Goal: Transaction & Acquisition: Purchase product/service

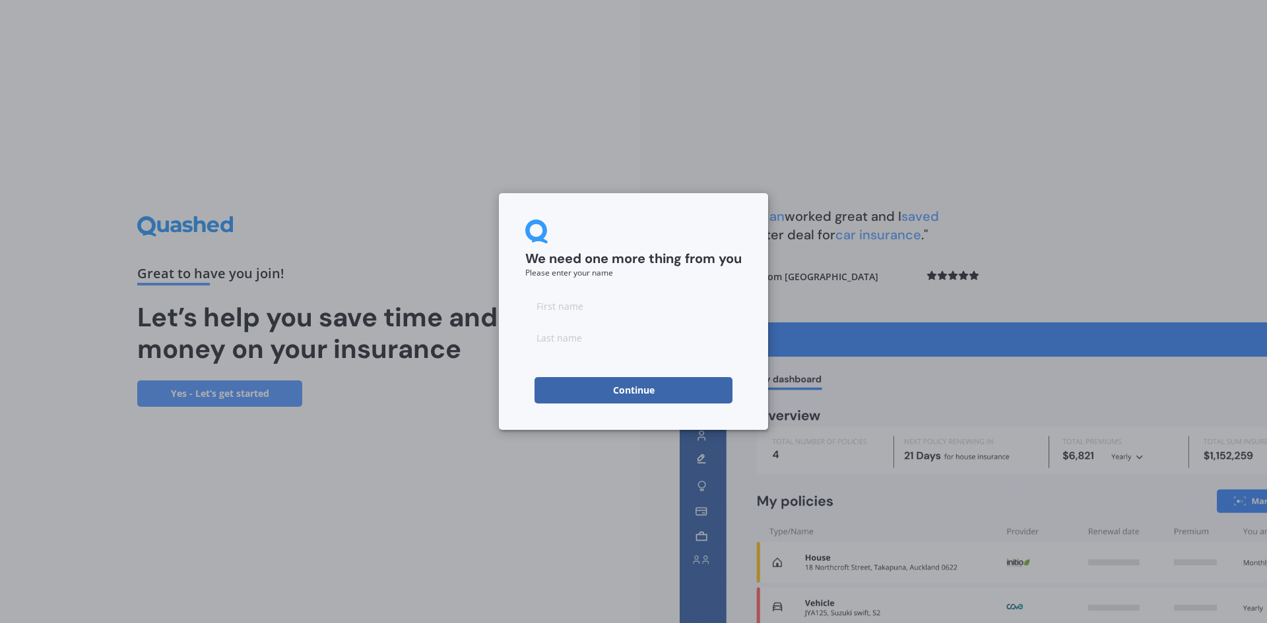
click at [584, 309] on input at bounding box center [633, 306] width 216 height 26
type input "Katy"
type input "s"
type input "[PERSON_NAME]"
click at [622, 387] on button "Continue" at bounding box center [633, 390] width 198 height 26
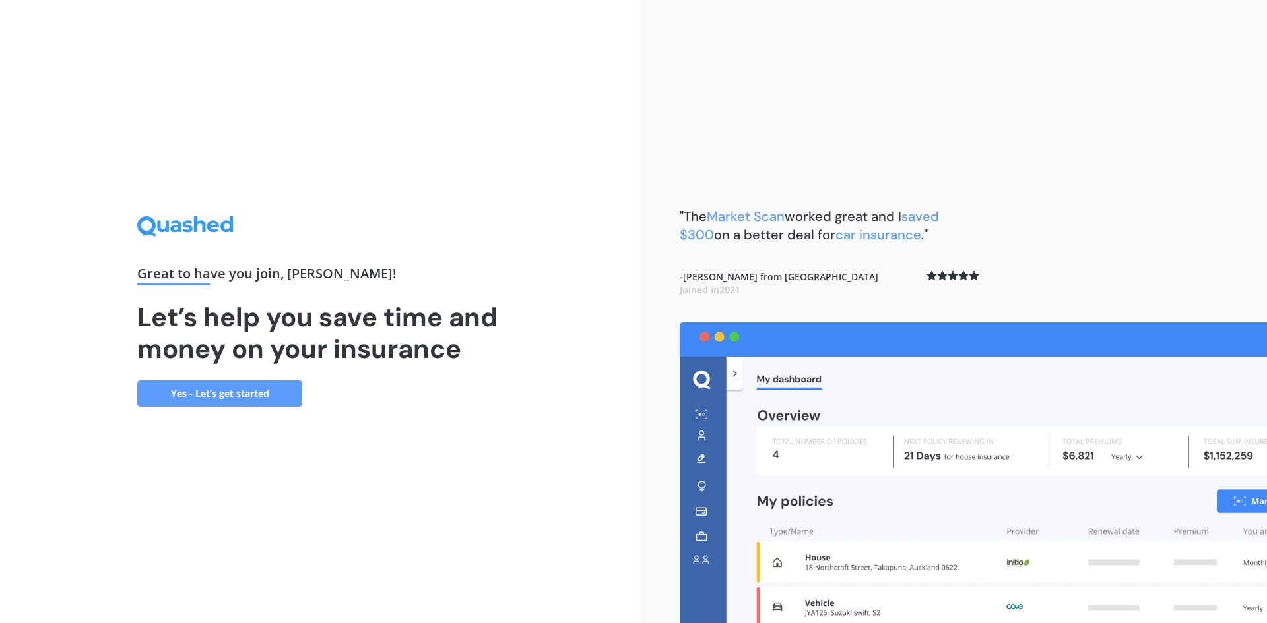
click at [268, 401] on link "Yes - Let’s get started" at bounding box center [219, 394] width 165 height 26
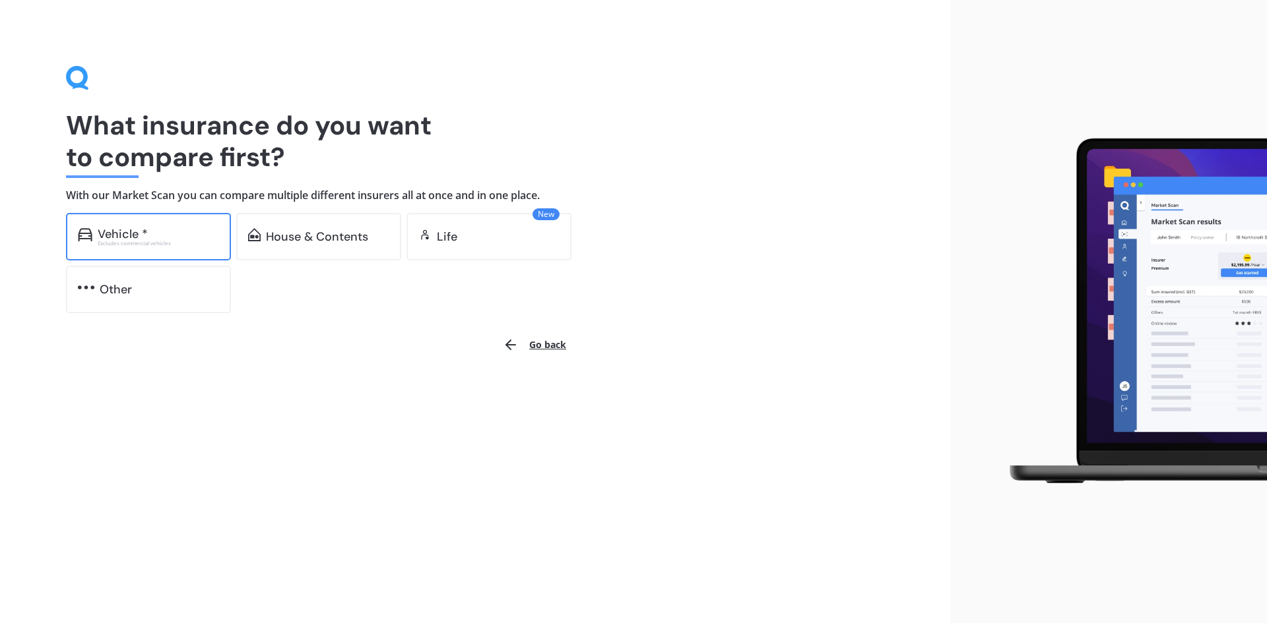
click at [175, 251] on div "Vehicle * Excludes commercial vehicles" at bounding box center [148, 236] width 165 height 47
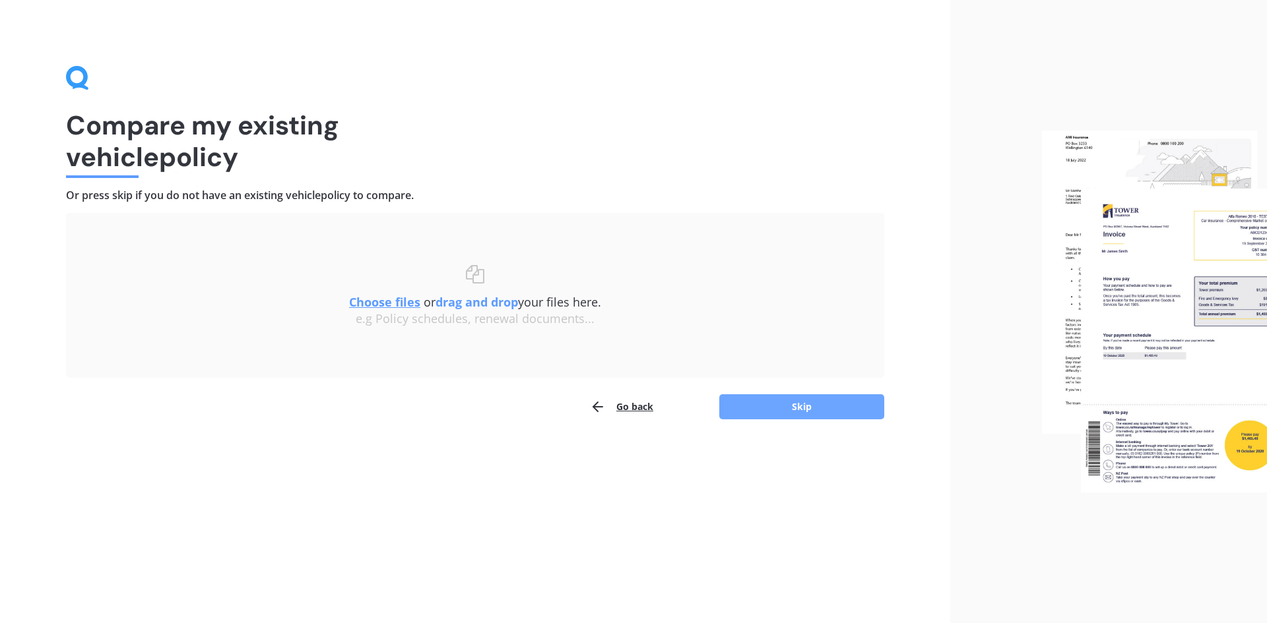
click at [771, 413] on button "Skip" at bounding box center [801, 406] width 165 height 25
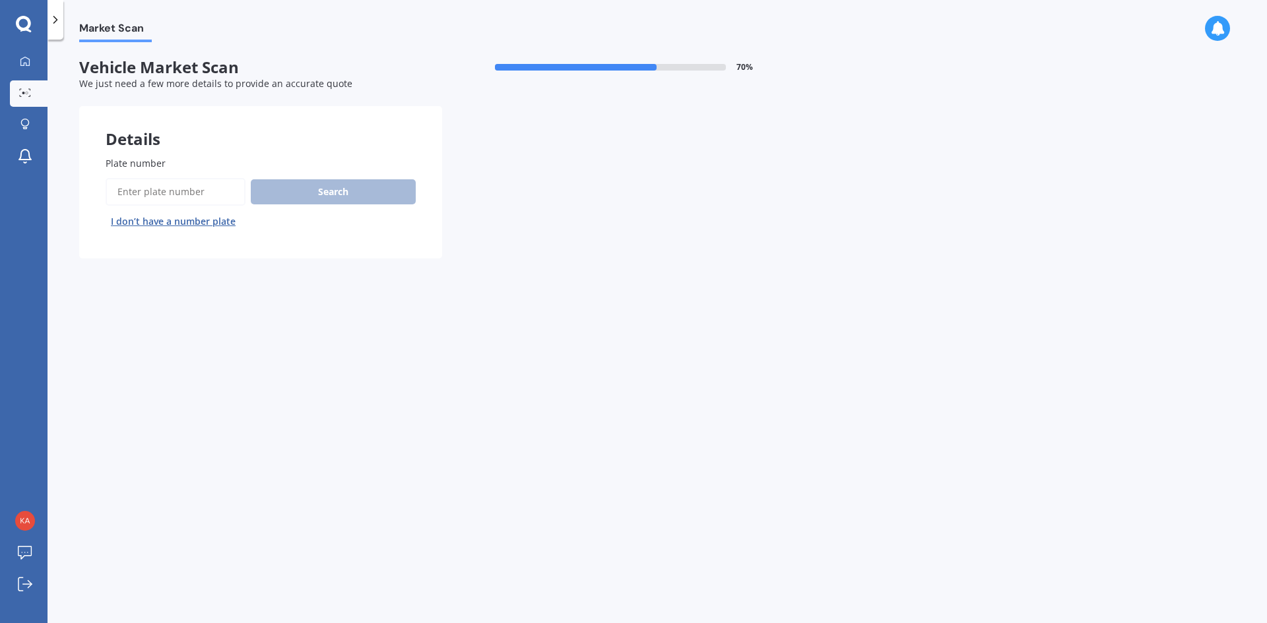
click at [204, 196] on input "Plate number" at bounding box center [176, 192] width 140 height 28
type input "njz296"
click at [323, 185] on button "Search" at bounding box center [333, 191] width 165 height 25
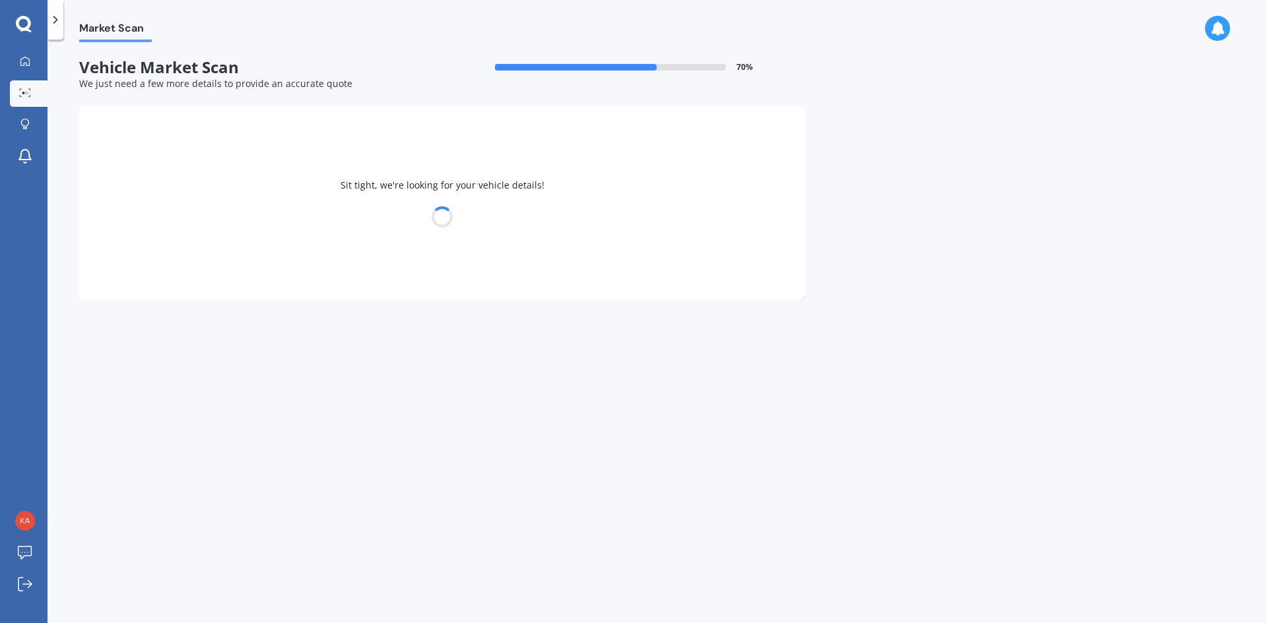
select select "SSANGYONG"
select select "REXTON"
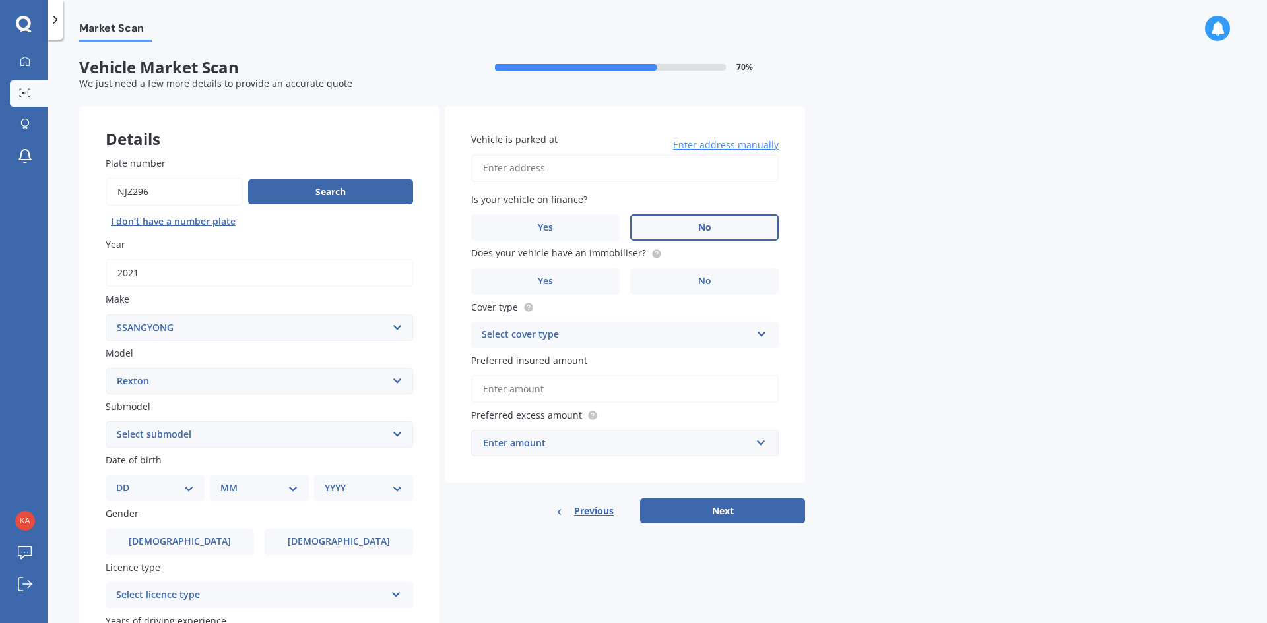
click at [711, 232] on label "No" at bounding box center [704, 227] width 148 height 26
click at [0, 0] on input "No" at bounding box center [0, 0] width 0 height 0
click at [561, 173] on input "Vehicle is parked at" at bounding box center [624, 168] width 307 height 28
type input "[STREET_ADDRESS]"
click at [557, 332] on div "Select cover type" at bounding box center [616, 335] width 269 height 16
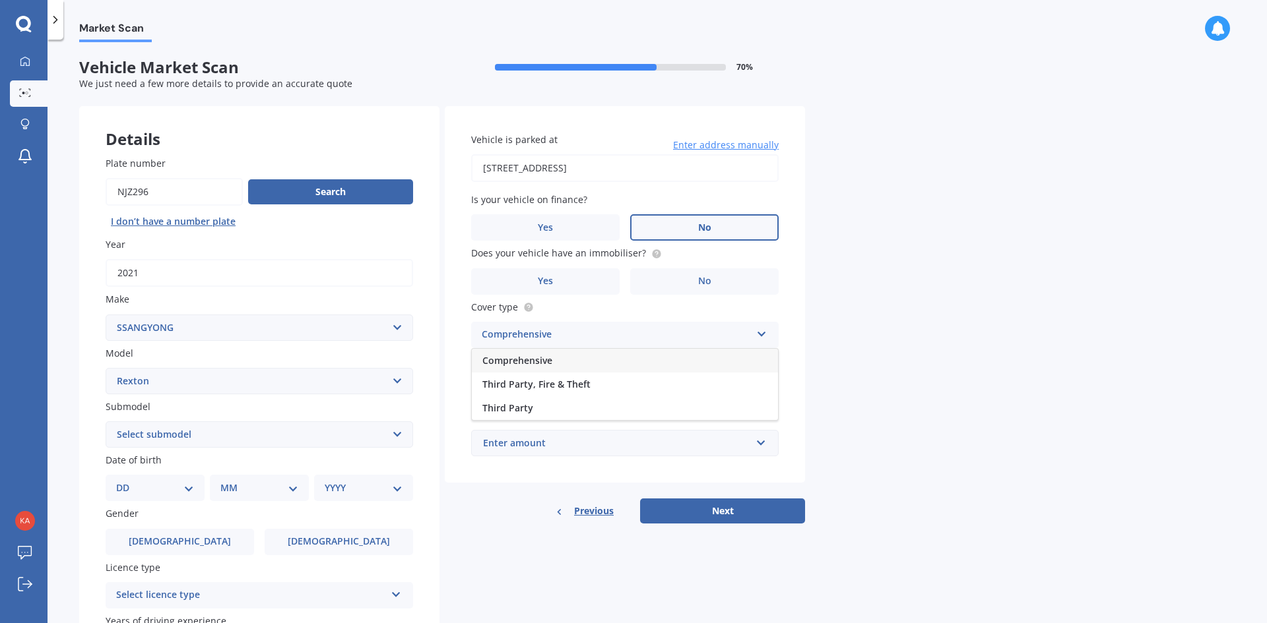
click at [542, 360] on span "Comprehensive" at bounding box center [517, 360] width 70 height 13
click at [622, 383] on input "Preferred insured amount" at bounding box center [624, 389] width 307 height 28
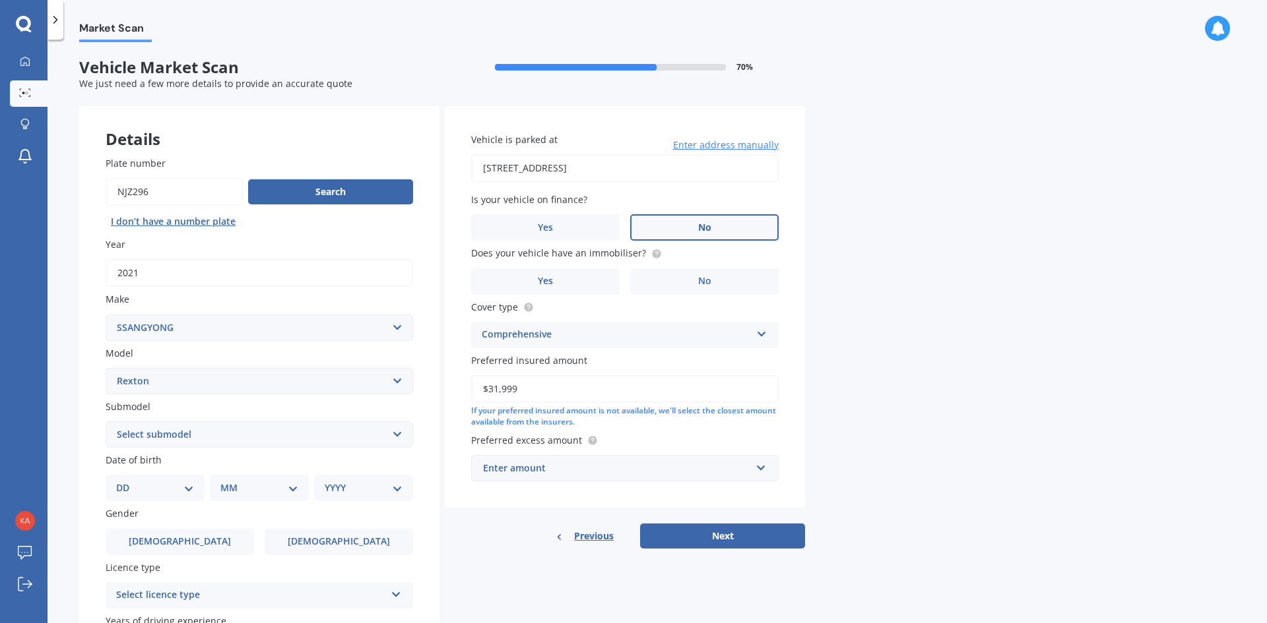
type input "$31,999"
click at [837, 426] on div "Market Scan Vehicle Market Scan 70 % We just need a few more details to provide…" at bounding box center [656, 334] width 1219 height 584
click at [600, 469] on div "Enter amount" at bounding box center [617, 468] width 268 height 15
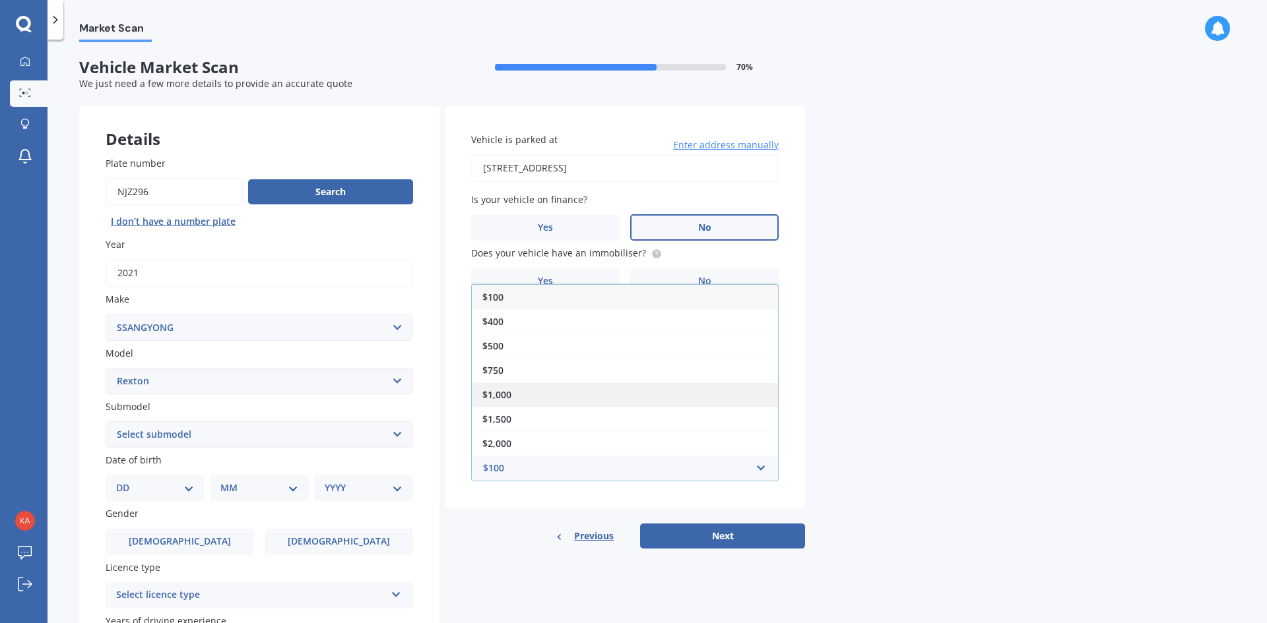
click at [522, 392] on div "$1,000" at bounding box center [625, 395] width 306 height 24
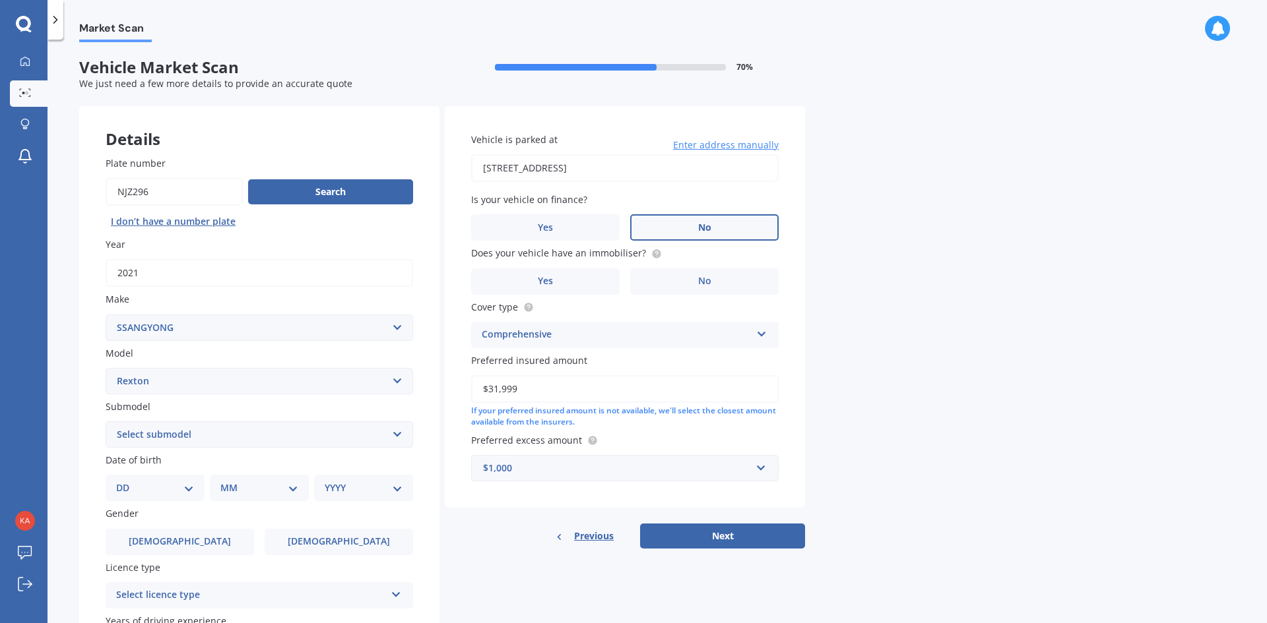
click at [963, 404] on div "Market Scan Vehicle Market Scan 70 % We just need a few more details to provide…" at bounding box center [656, 334] width 1219 height 584
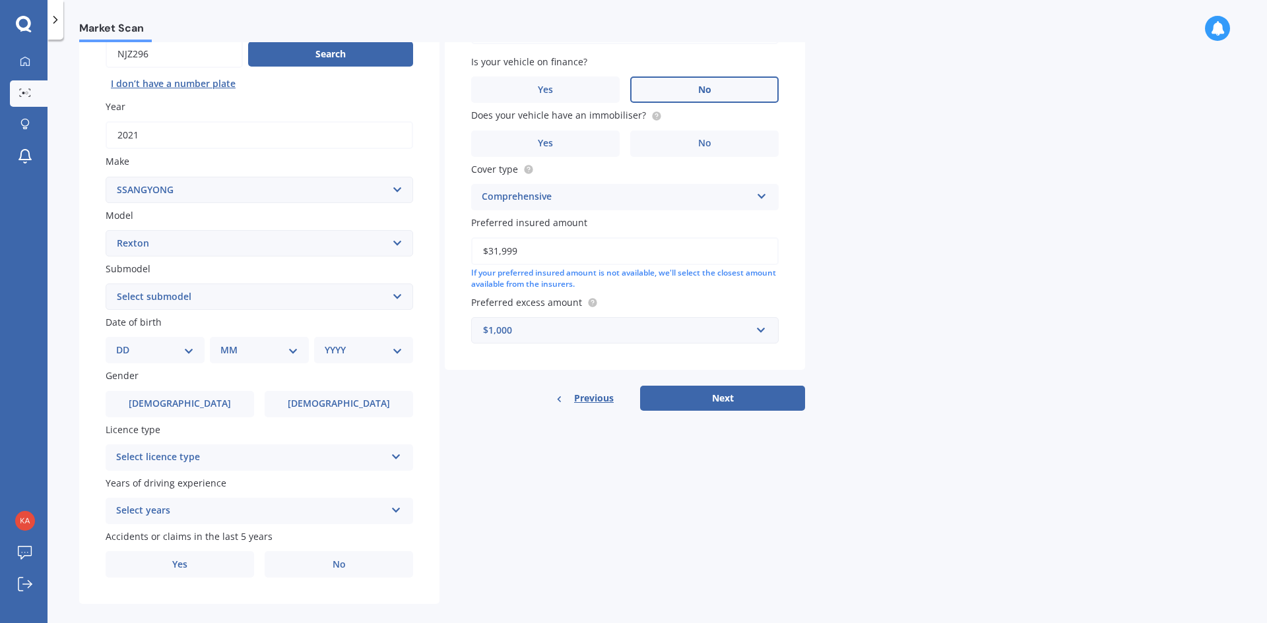
scroll to position [153, 0]
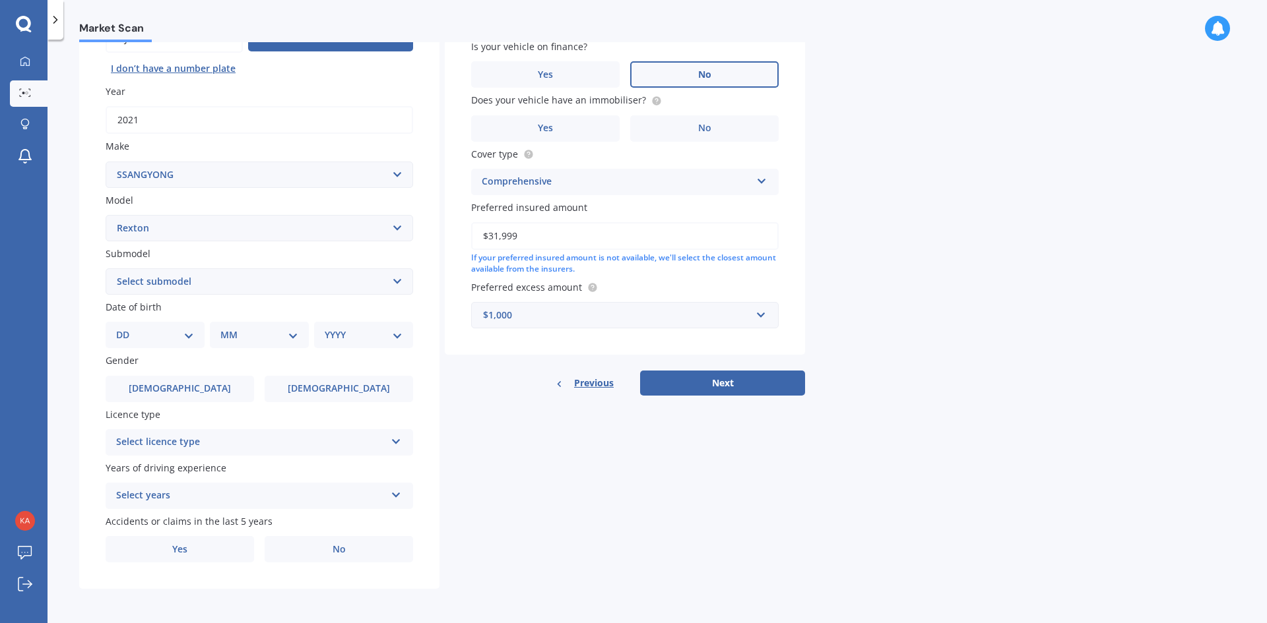
click at [179, 288] on select "Select submodel (All other) 2 Sport 2 SPR Diesel Petrol SPR Teammate W Saddle W…" at bounding box center [259, 281] width 307 height 26
click at [532, 486] on div "Details Plate number Search I don’t have a number plate Year [DATE] Make Select…" at bounding box center [442, 271] width 726 height 637
click at [179, 338] on select "DD 01 02 03 04 05 06 07 08 09 10 11 12 13 14 15 16 17 18 19 20 21 22 23 24 25 2…" at bounding box center [155, 335] width 78 height 15
click at [503, 435] on div "Details Plate number Search I don’t have a number plate Year [DATE] Make Select…" at bounding box center [442, 271] width 726 height 637
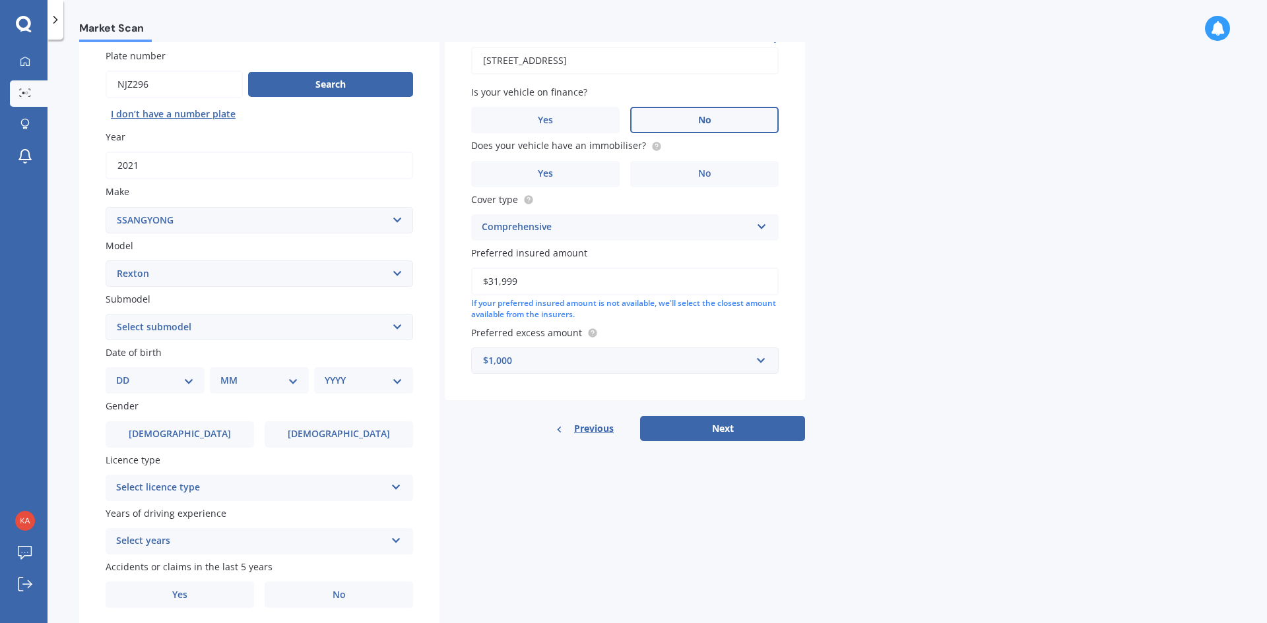
scroll to position [87, 0]
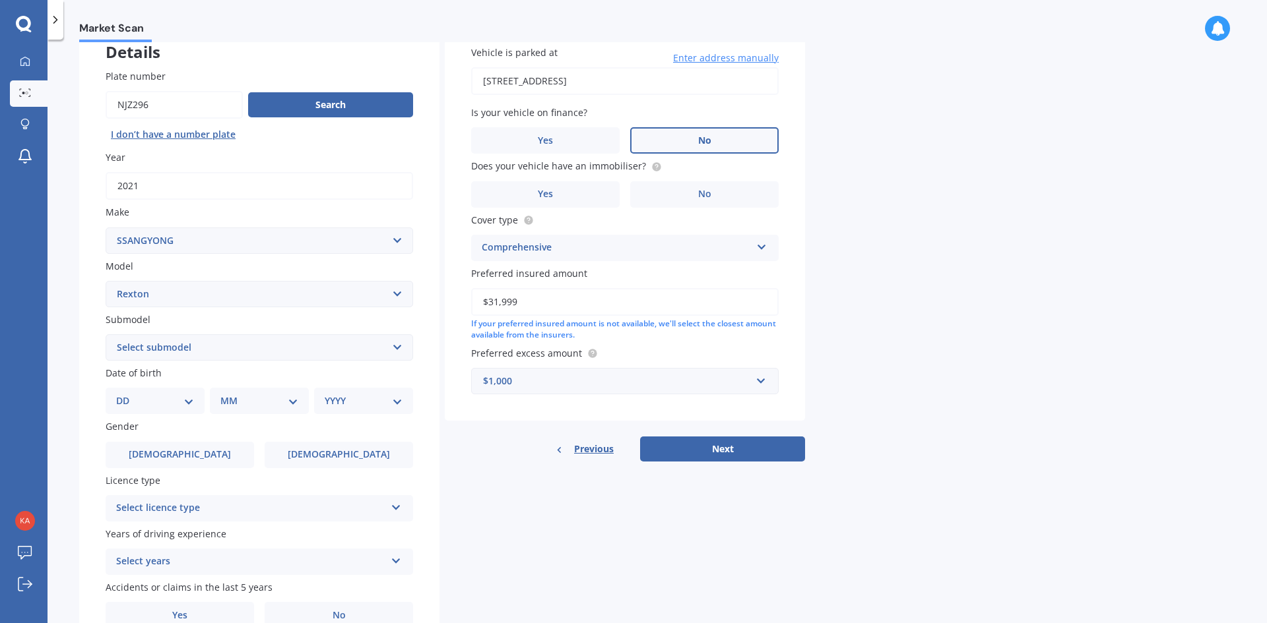
click at [158, 398] on select "DD 01 02 03 04 05 06 07 08 09 10 11 12 13 14 15 16 17 18 19 20 21 22 23 24 25 2…" at bounding box center [155, 401] width 78 height 15
select select "13"
click at [127, 394] on select "DD 01 02 03 04 05 06 07 08 09 10 11 12 13 14 15 16 17 18 19 20 21 22 23 24 25 2…" at bounding box center [155, 401] width 78 height 15
click at [272, 383] on div "Date of birth DD 01 02 03 04 05 06 07 08 09 10 11 12 13 14 15 16 17 18 19 20 21…" at bounding box center [259, 390] width 307 height 48
click at [268, 399] on select "MM 01 02 03 04 05 06 07 08 09 10 11 12" at bounding box center [262, 401] width 73 height 15
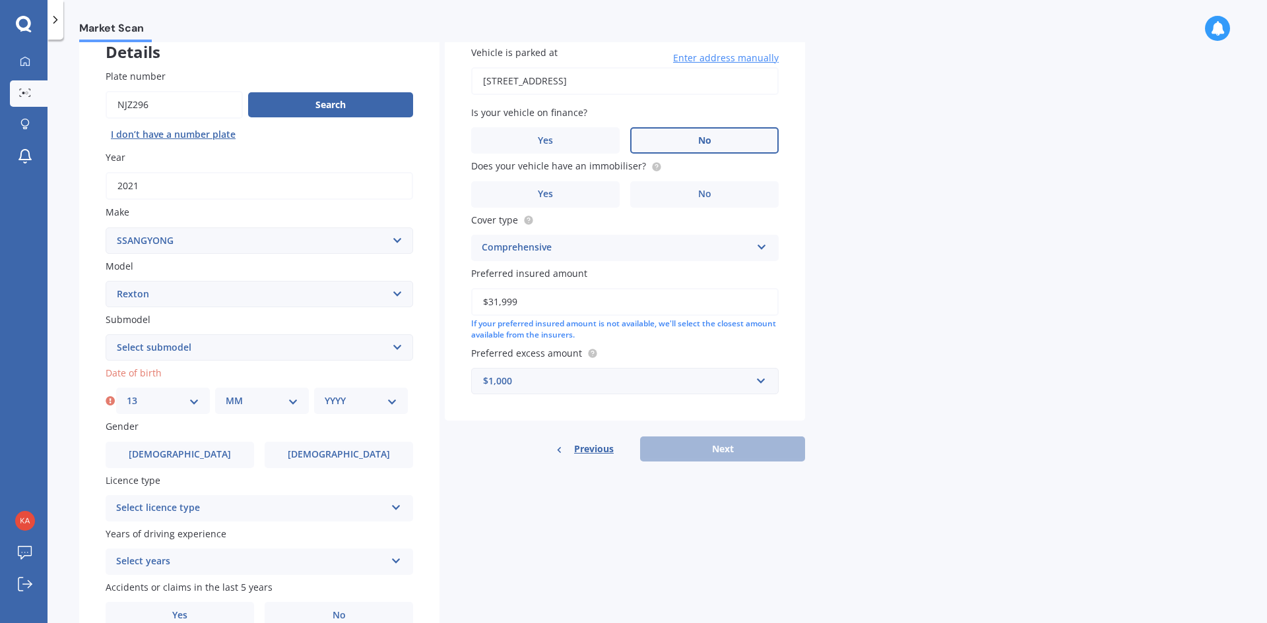
select select "11"
click at [226, 394] on select "MM 01 02 03 04 05 06 07 08 09 10 11 12" at bounding box center [262, 401] width 73 height 15
click at [367, 403] on select "YYYY 2025 2024 2023 2022 2021 2020 2019 2018 2017 2016 2015 2014 2013 2012 2011…" at bounding box center [361, 401] width 73 height 15
select select "1985"
click at [325, 394] on select "YYYY 2025 2024 2023 2022 2021 2020 2019 2018 2017 2016 2015 2014 2013 2012 2011…" at bounding box center [361, 401] width 73 height 15
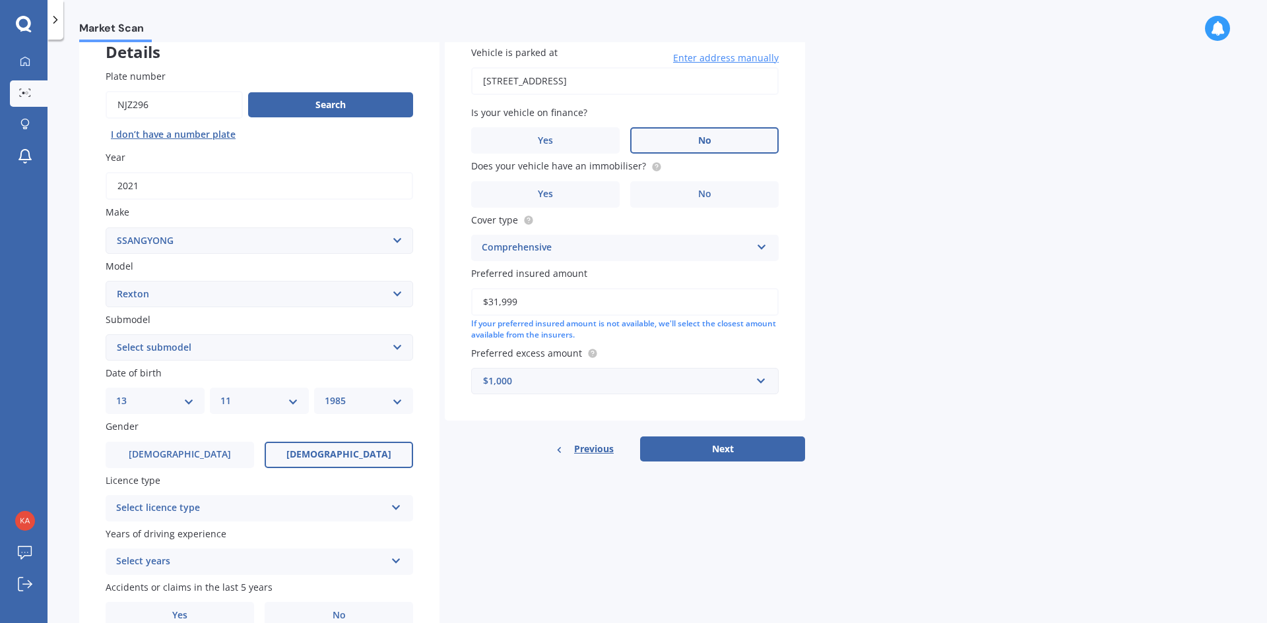
click at [336, 446] on label "[DEMOGRAPHIC_DATA]" at bounding box center [339, 455] width 148 height 26
click at [0, 0] on input "[DEMOGRAPHIC_DATA]" at bounding box center [0, 0] width 0 height 0
click at [227, 511] on div "Select licence type" at bounding box center [250, 509] width 269 height 16
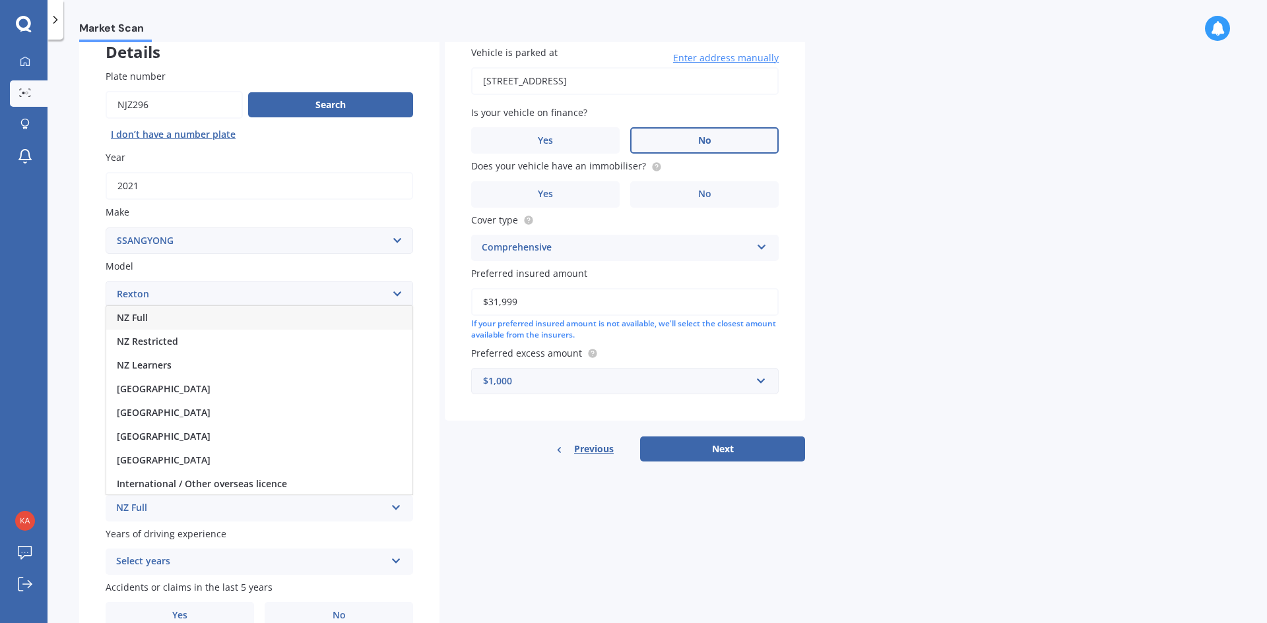
click at [170, 321] on div "NZ Full" at bounding box center [259, 318] width 306 height 24
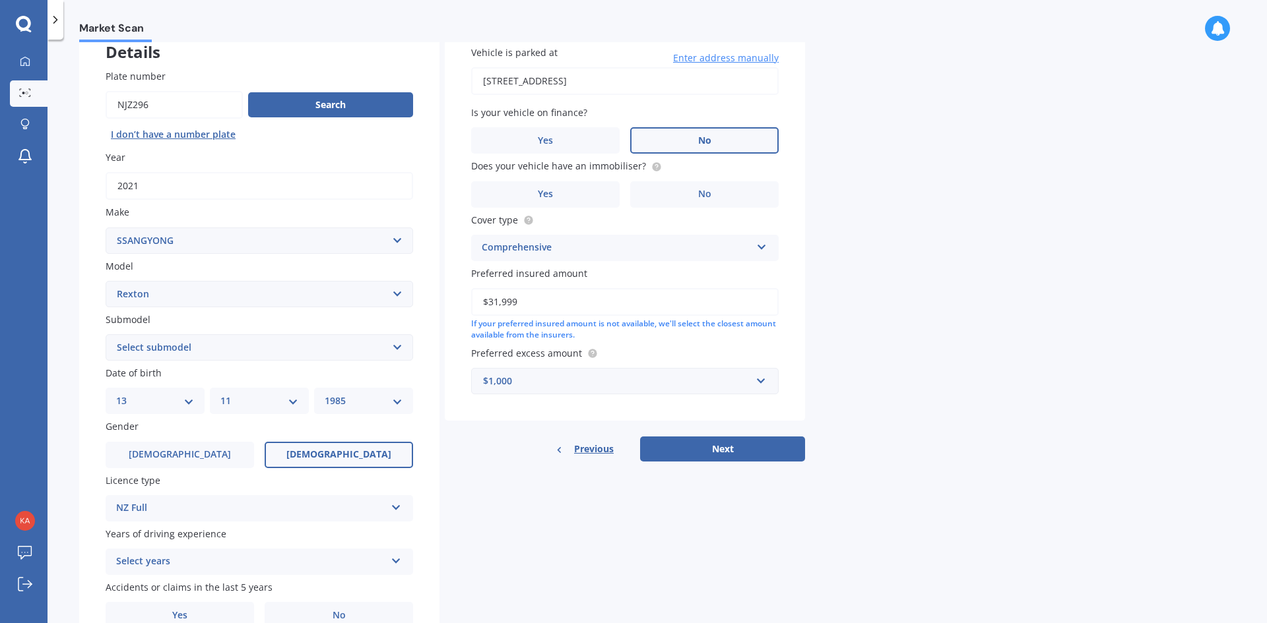
scroll to position [153, 0]
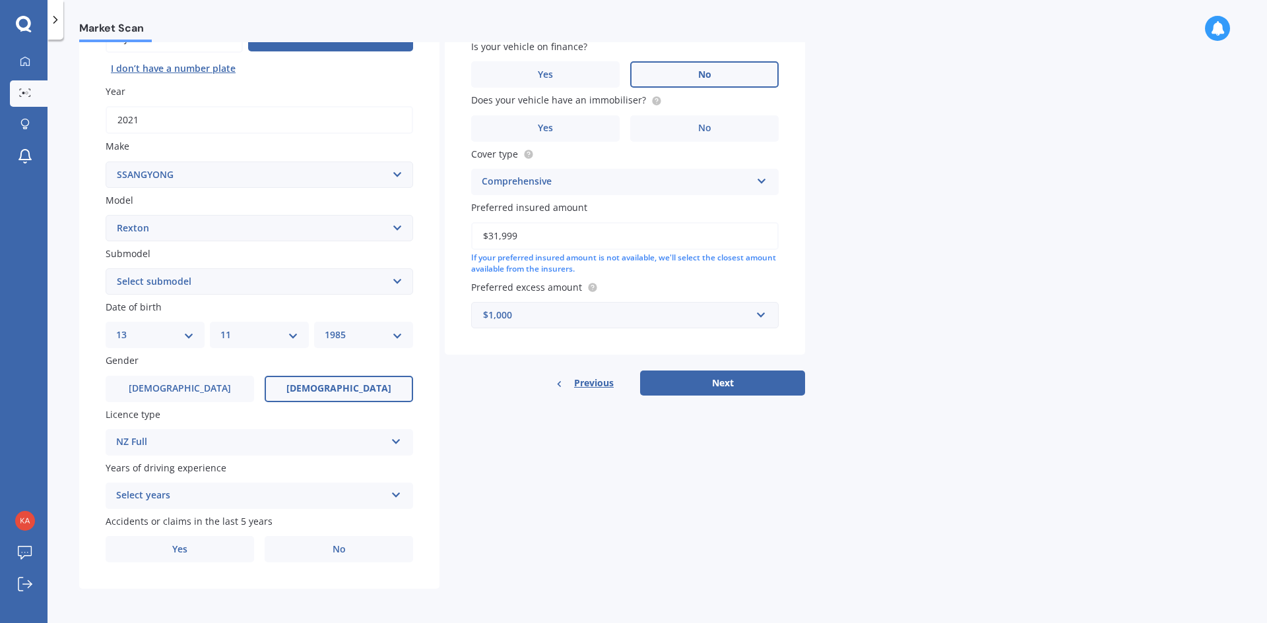
click at [299, 505] on div "Select years 5 or more years 4 years 3 years 2 years 1 year" at bounding box center [259, 496] width 307 height 26
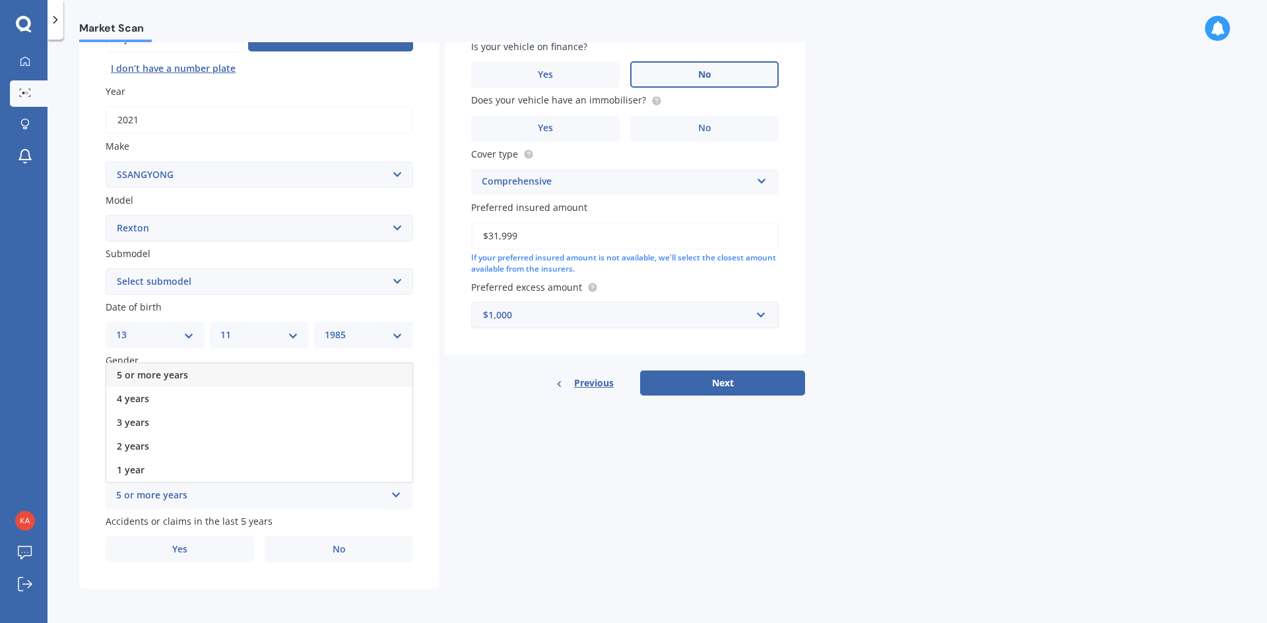
click at [166, 372] on span "5 or more years" at bounding box center [152, 375] width 71 height 13
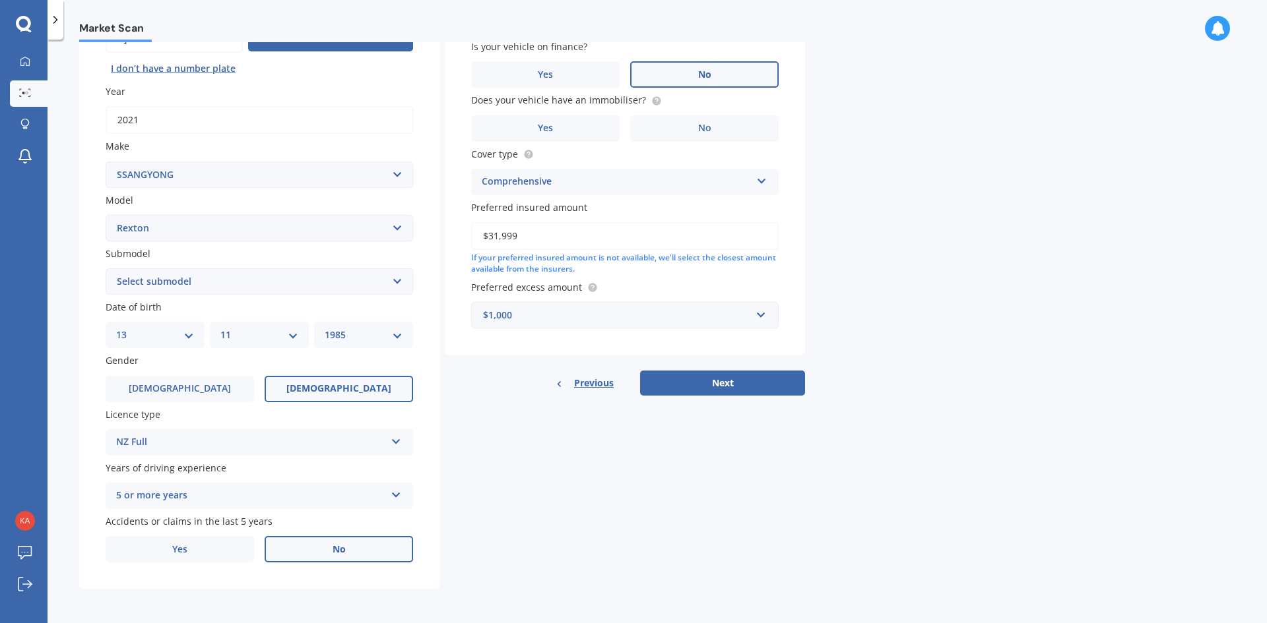
click at [325, 548] on label "No" at bounding box center [339, 549] width 148 height 26
click at [0, 0] on input "No" at bounding box center [0, 0] width 0 height 0
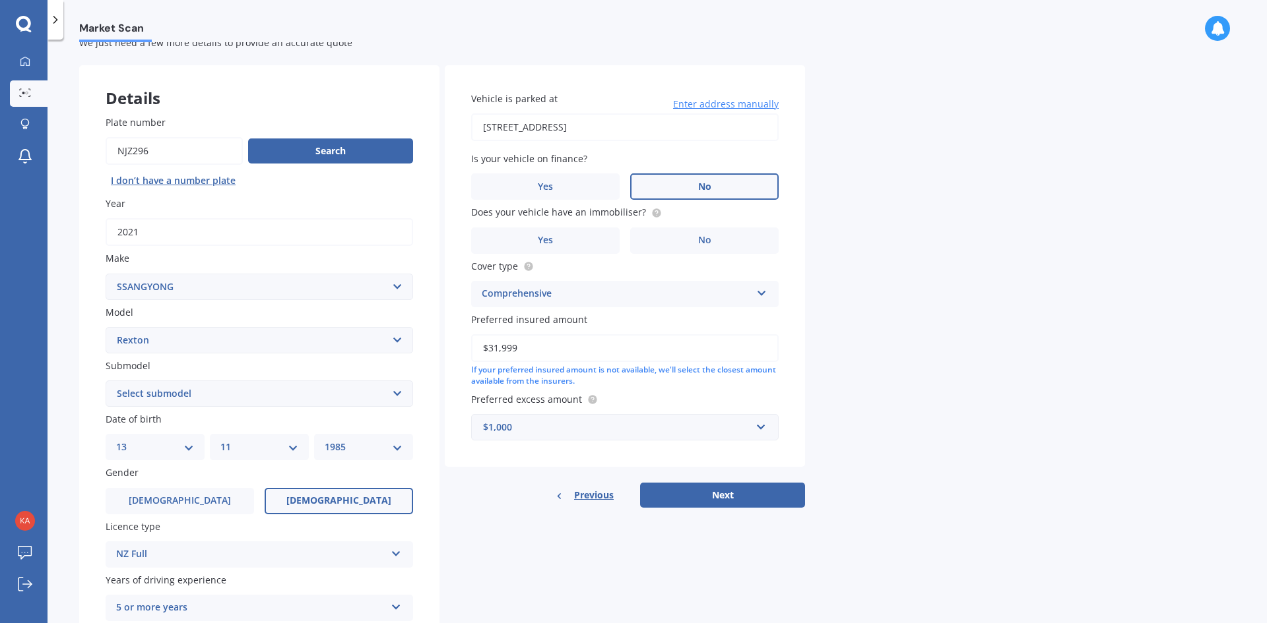
scroll to position [21, 0]
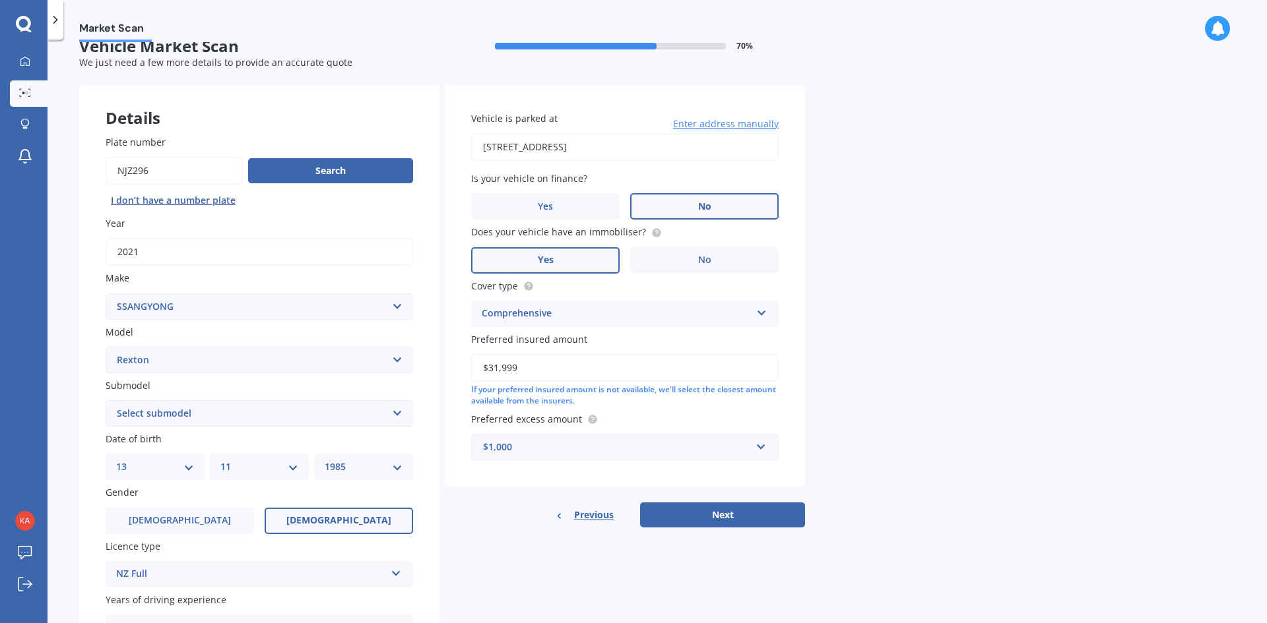
click at [546, 253] on label "Yes" at bounding box center [545, 260] width 148 height 26
click at [0, 0] on input "Yes" at bounding box center [0, 0] width 0 height 0
click at [723, 520] on button "Next" at bounding box center [722, 515] width 165 height 25
click at [317, 413] on select "Select submodel (All other) 2 Sport 2 SPR Diesel Petrol SPR Teammate W Saddle W…" at bounding box center [259, 413] width 307 height 26
click at [106, 400] on select "Select submodel (All other) 2 Sport 2 SPR Diesel Petrol SPR Teammate W Saddle W…" at bounding box center [259, 413] width 307 height 26
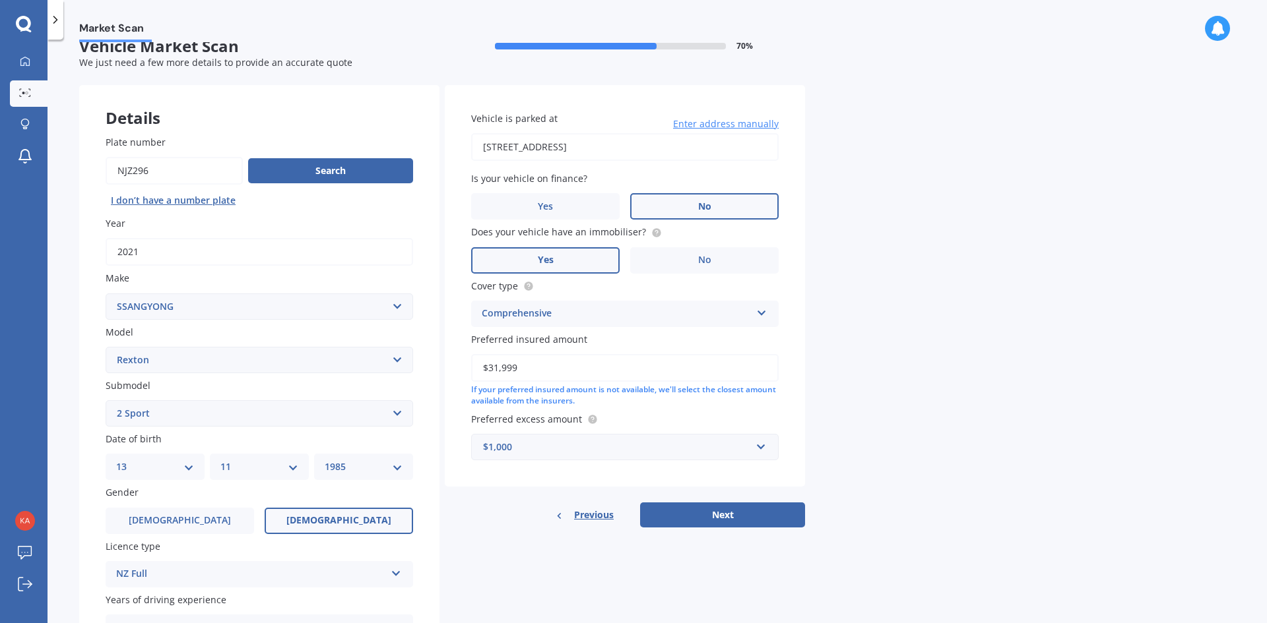
click at [220, 410] on select "Select submodel (All other) 2 Sport 2 SPR Diesel Petrol SPR Teammate W Saddle W…" at bounding box center [259, 413] width 307 height 26
select select "DIESEL"
click at [106, 400] on select "Select submodel (All other) 2 Sport 2 SPR Diesel Petrol SPR Teammate W Saddle W…" at bounding box center [259, 413] width 307 height 26
click at [192, 410] on select "Select submodel (All other) 2 Sport 2 SPR Diesel Petrol SPR Teammate W Saddle W…" at bounding box center [259, 413] width 307 height 26
click at [106, 400] on select "Select submodel (All other) 2 Sport 2 SPR Diesel Petrol SPR Teammate W Saddle W…" at bounding box center [259, 413] width 307 height 26
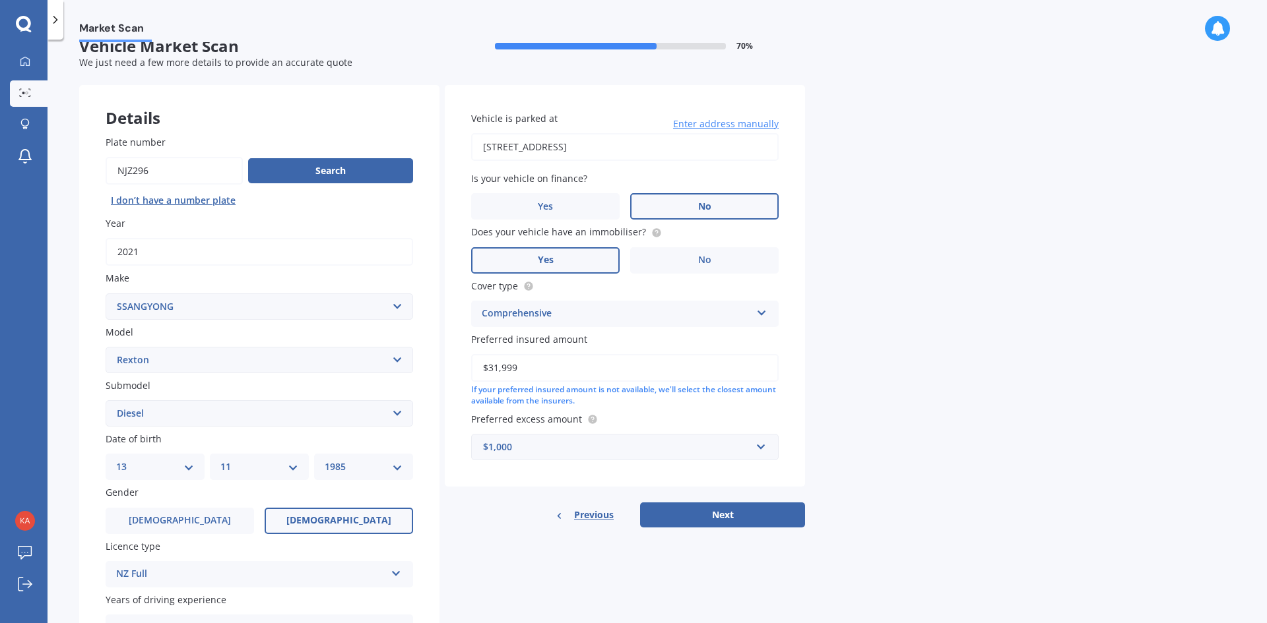
click at [863, 478] on div "Market Scan Vehicle Market Scan 70 % We just need a few more details to provide…" at bounding box center [656, 334] width 1219 height 584
click at [731, 520] on button "Next" at bounding box center [722, 515] width 165 height 25
select select "13"
select select "11"
select select "1985"
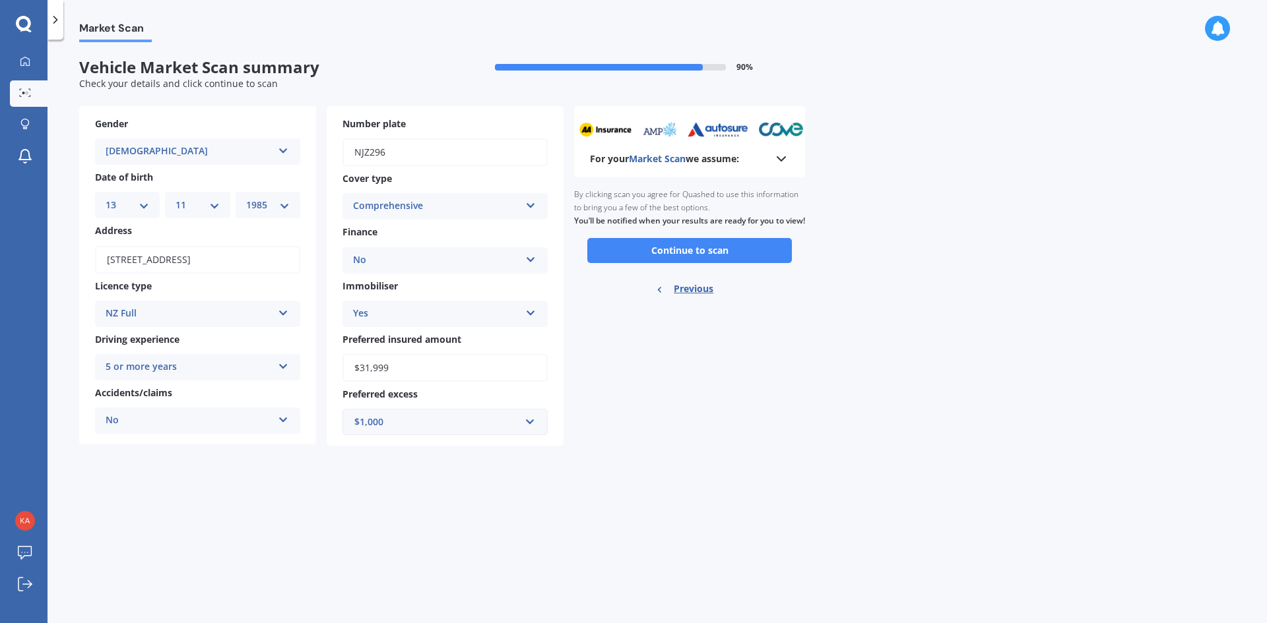
scroll to position [0, 0]
click at [705, 263] on button "Continue to scan" at bounding box center [689, 250] width 204 height 25
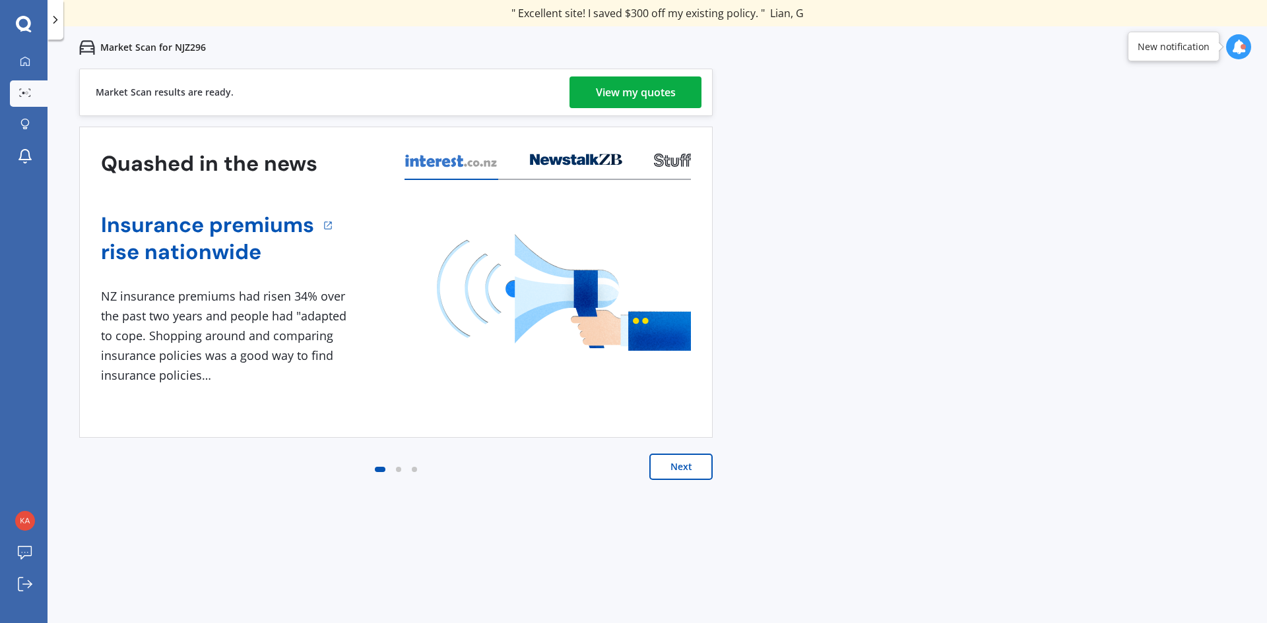
click at [635, 99] on div "View my quotes" at bounding box center [636, 93] width 80 height 32
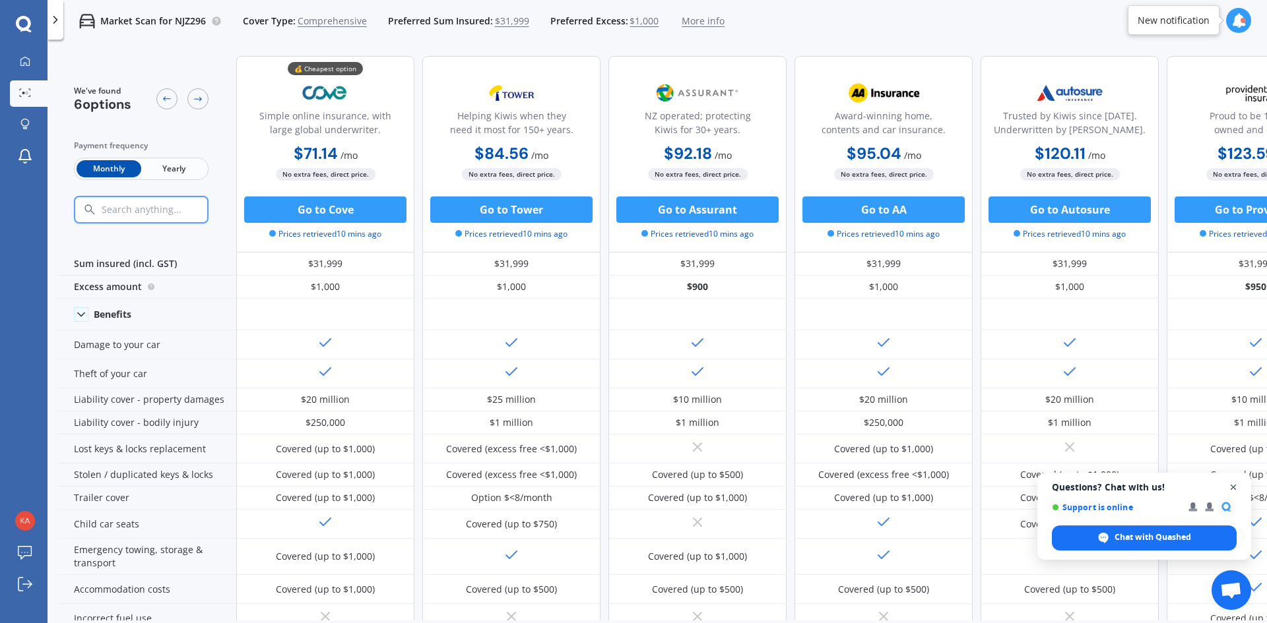
click at [1230, 484] on span "Close chat" at bounding box center [1233, 488] width 16 height 16
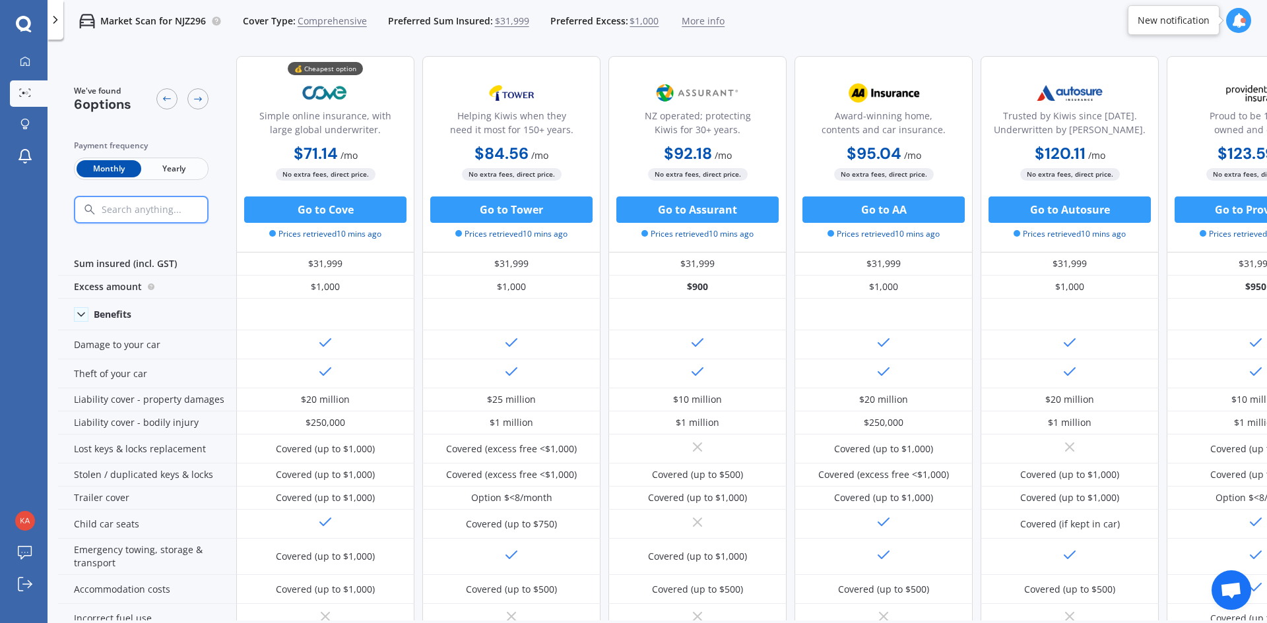
scroll to position [0, 84]
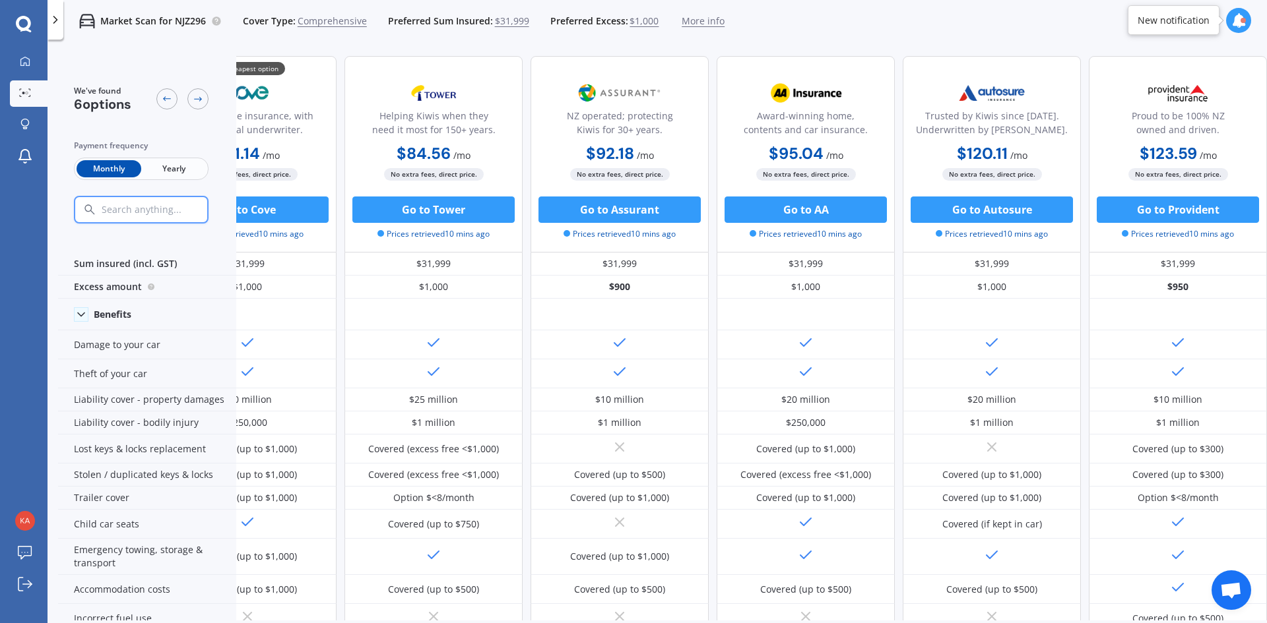
click at [181, 172] on span "Yearly" at bounding box center [173, 168] width 65 height 17
click at [307, 39] on div "Market Scan for NJZ296 Cover Type: Comprehensive Preferred Sum Insured: $31,999…" at bounding box center [393, 21] width 661 height 42
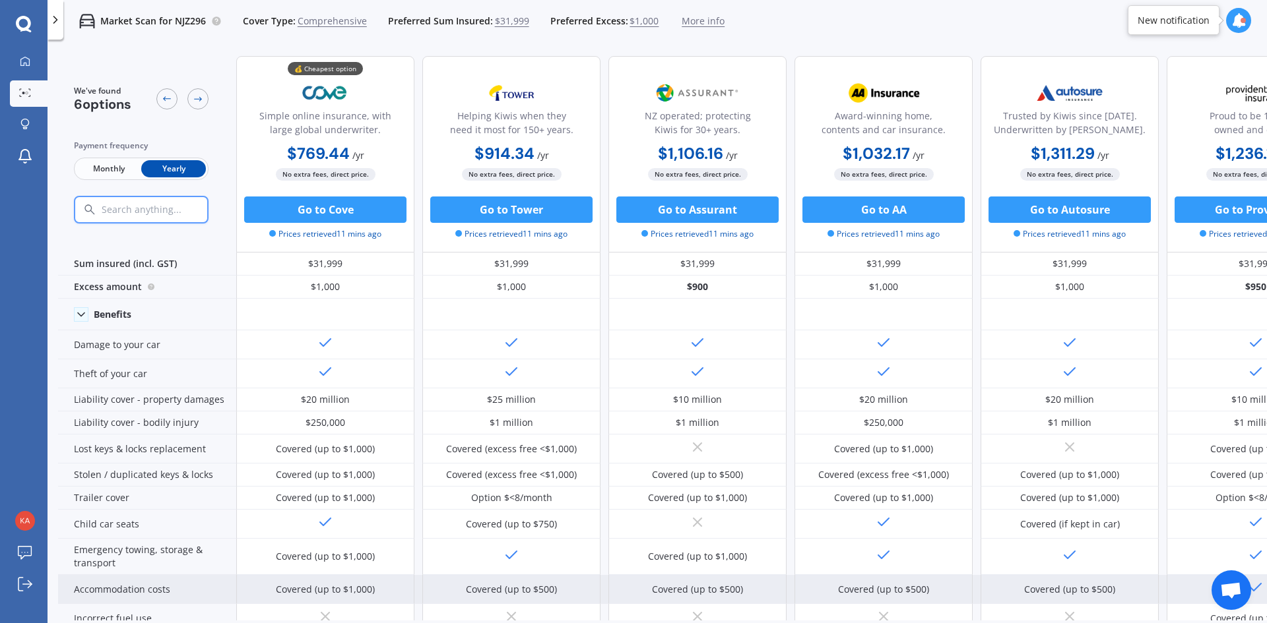
click at [156, 610] on div "Incorrect fuel use" at bounding box center [147, 618] width 178 height 29
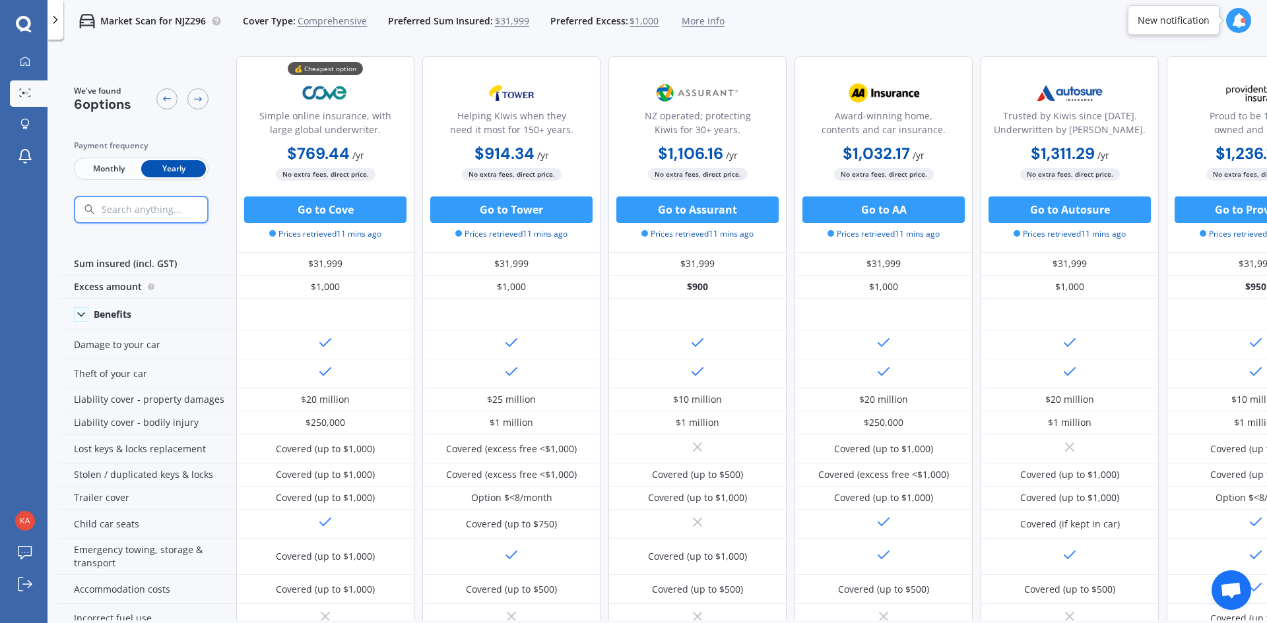
scroll to position [0, 84]
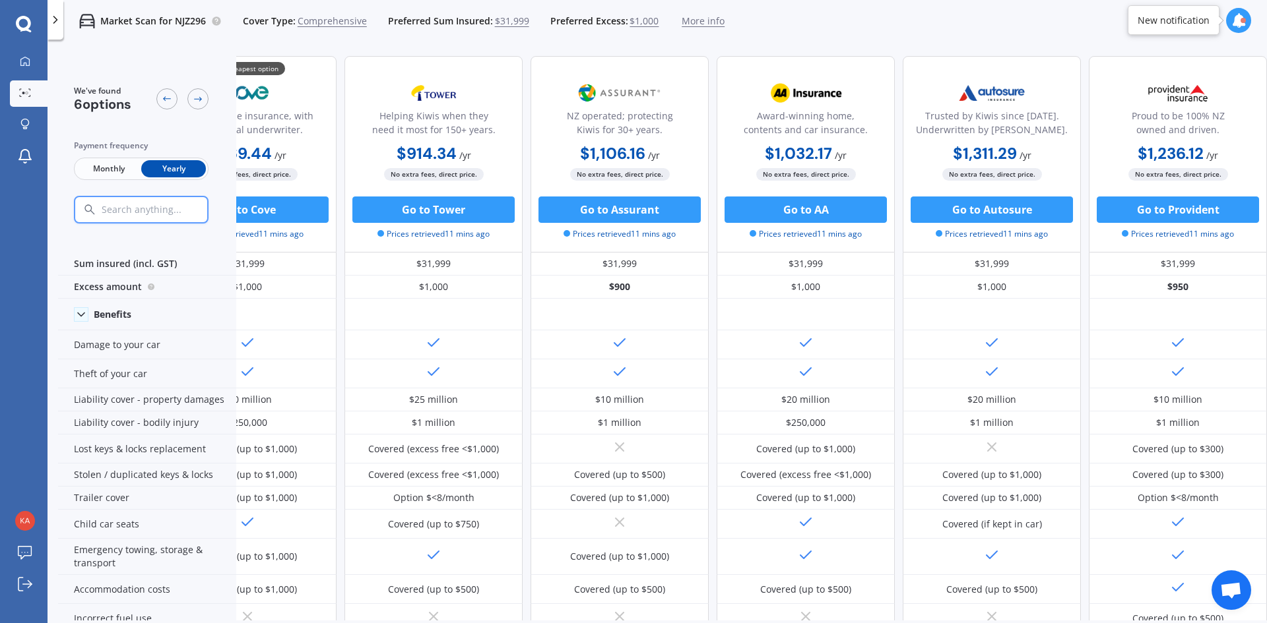
drag, startPoint x: 855, startPoint y: 610, endPoint x: 489, endPoint y: 614, distance: 365.5
click at [533, 613] on div "We've found 6 options Payment frequency Monthly Yearly 💰 Cheapest option Simple…" at bounding box center [662, 333] width 1208 height 575
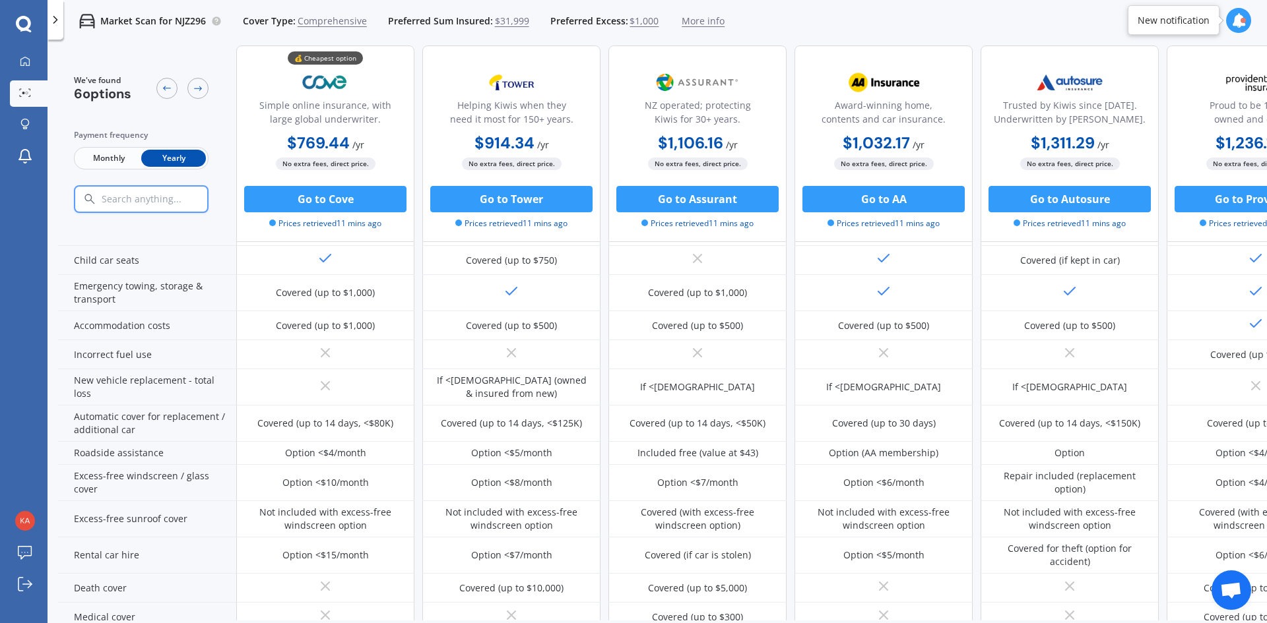
scroll to position [0, 0]
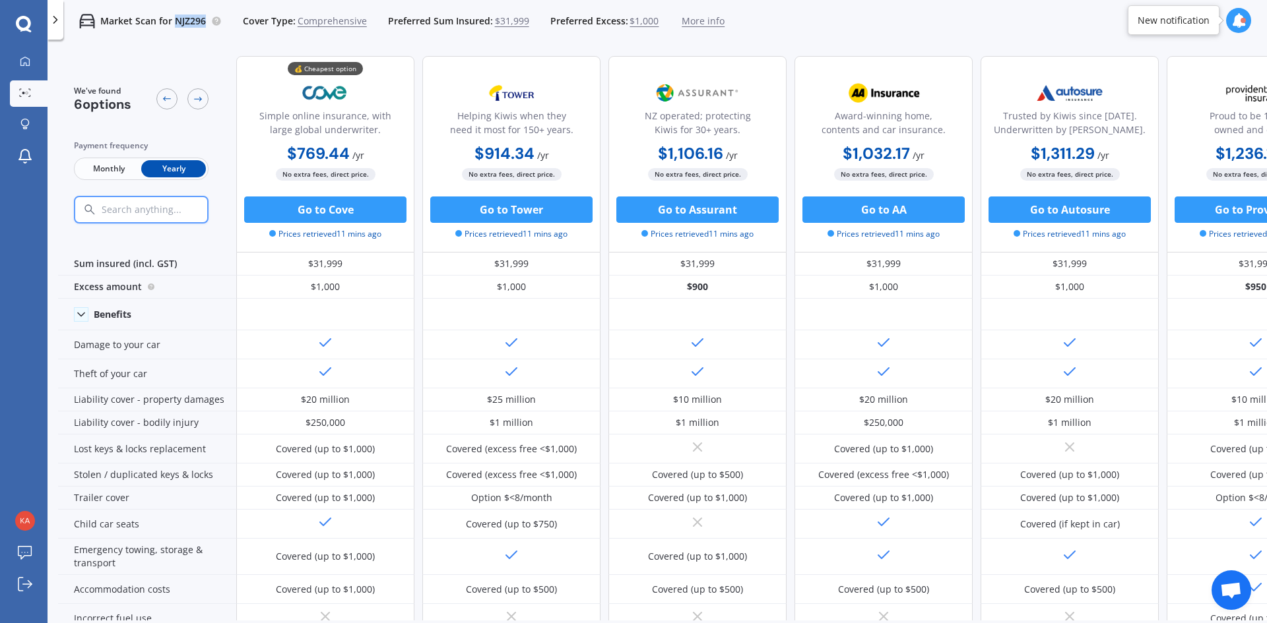
drag, startPoint x: 204, startPoint y: 20, endPoint x: 175, endPoint y: 22, distance: 29.1
click at [175, 22] on p "Market Scan for NJZ296" at bounding box center [153, 21] width 106 height 13
copy p "NJZ296"
click at [534, 208] on button "Go to Tower" at bounding box center [511, 210] width 162 height 26
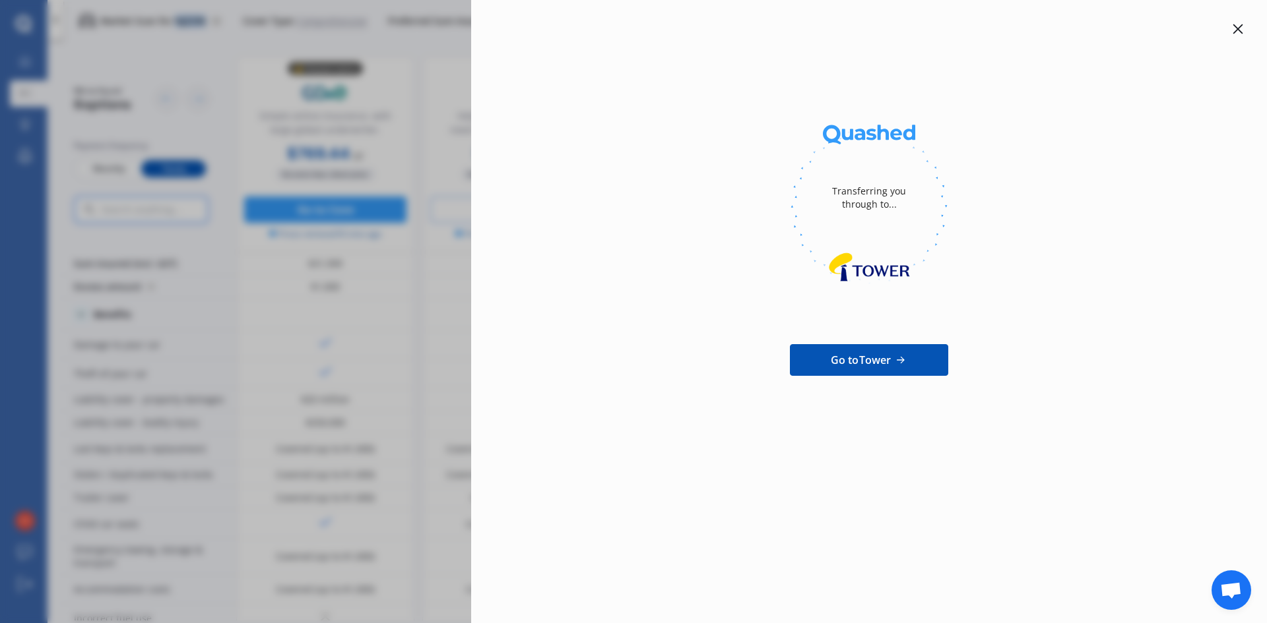
click at [896, 362] on icon at bounding box center [900, 360] width 14 height 13
click at [606, 188] on div at bounding box center [868, 206] width 753 height 181
click at [1236, 27] on icon at bounding box center [1238, 29] width 10 height 10
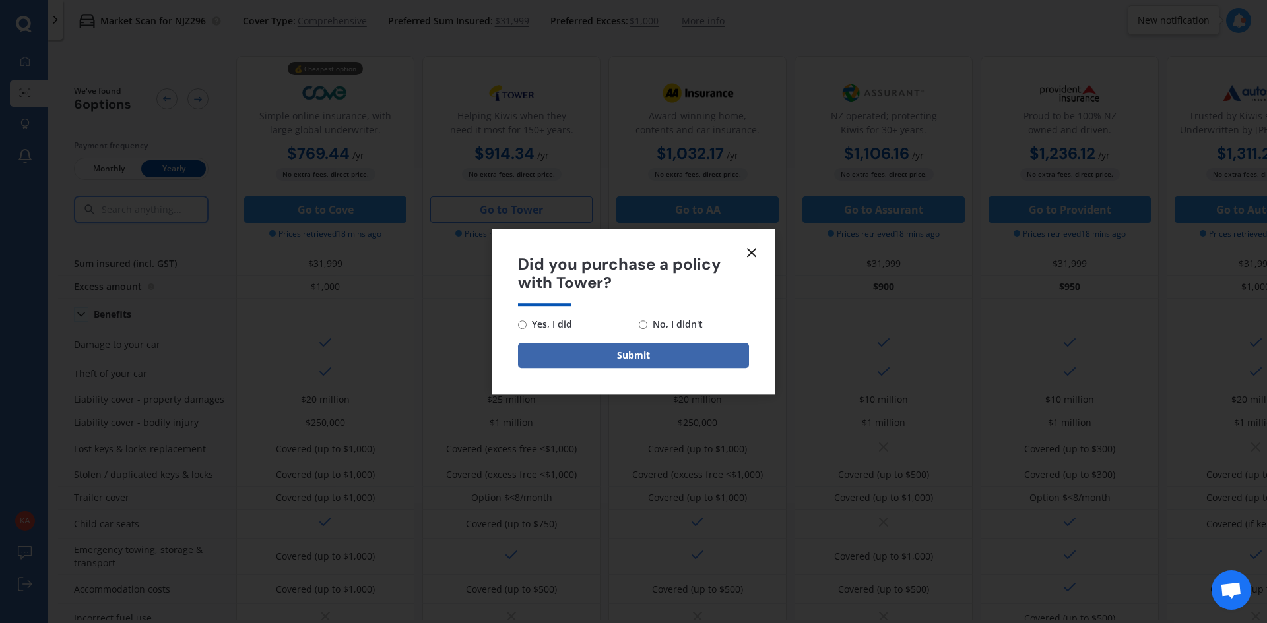
click at [639, 329] on input "No, I didn't" at bounding box center [643, 325] width 9 height 9
radio input "true"
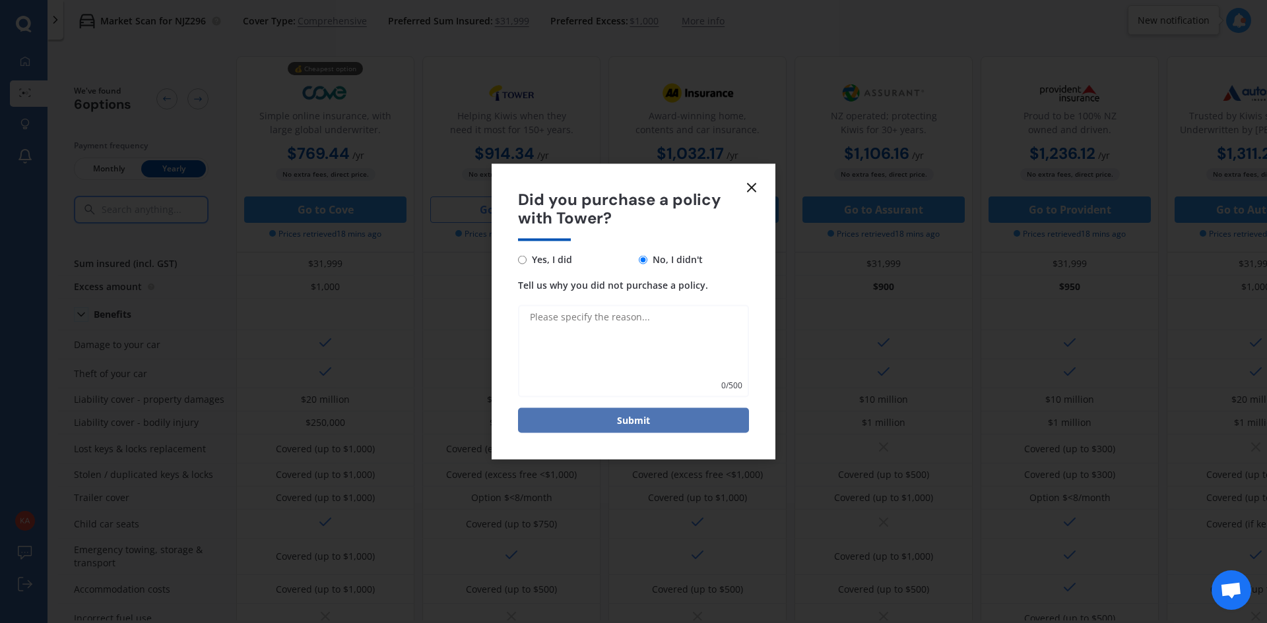
click at [617, 420] on button "Submit" at bounding box center [633, 420] width 231 height 25
drag, startPoint x: 763, startPoint y: 154, endPoint x: 753, endPoint y: 178, distance: 26.3
click at [763, 156] on div "Did you purchase a policy with Tower? Yes, I did No, I didn't Tell us why you d…" at bounding box center [633, 311] width 1267 height 623
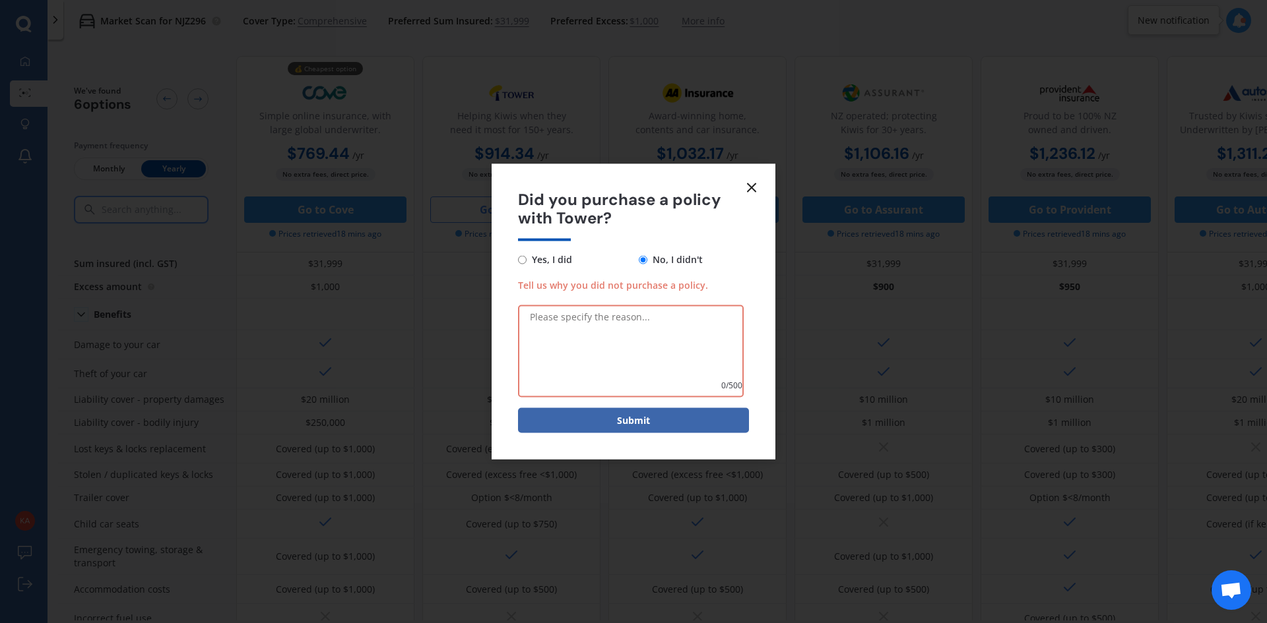
click at [751, 183] on icon at bounding box center [751, 187] width 16 height 16
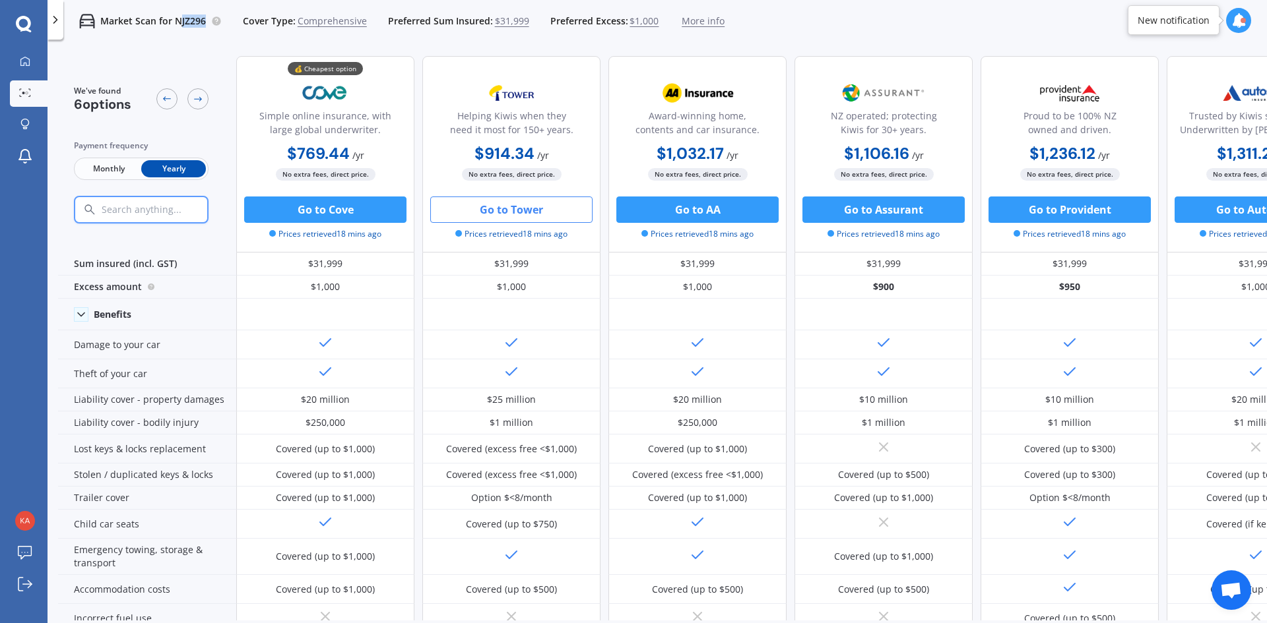
drag, startPoint x: 203, startPoint y: 22, endPoint x: 177, endPoint y: 20, distance: 25.8
click at [180, 20] on p "Market Scan for NJZ296" at bounding box center [153, 21] width 106 height 13
click at [173, 20] on p "Market Scan for NJZ296" at bounding box center [153, 21] width 106 height 13
drag, startPoint x: 173, startPoint y: 20, endPoint x: 203, endPoint y: 23, distance: 29.9
click at [203, 23] on p "Market Scan for NJZ296" at bounding box center [153, 21] width 106 height 13
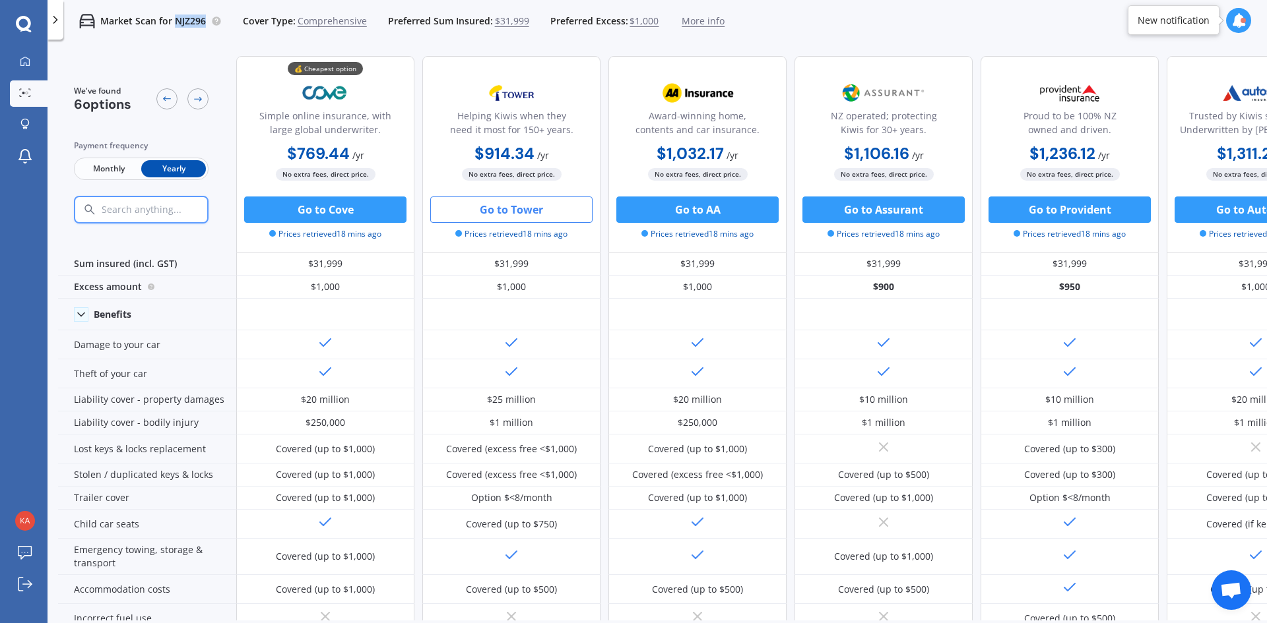
copy p "NJZ296"
